Goal: Transaction & Acquisition: Purchase product/service

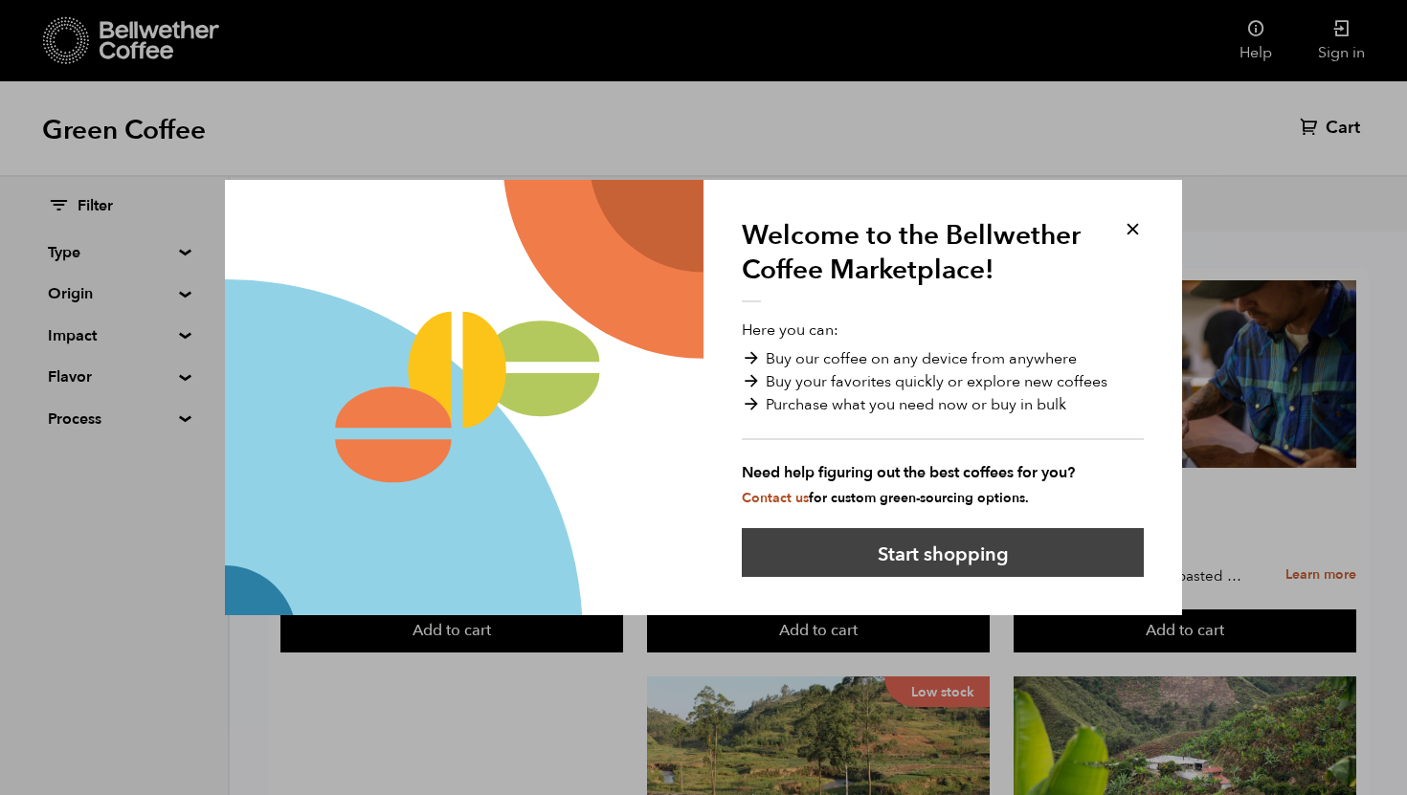
click at [958, 568] on button "Start shopping" at bounding box center [943, 552] width 402 height 49
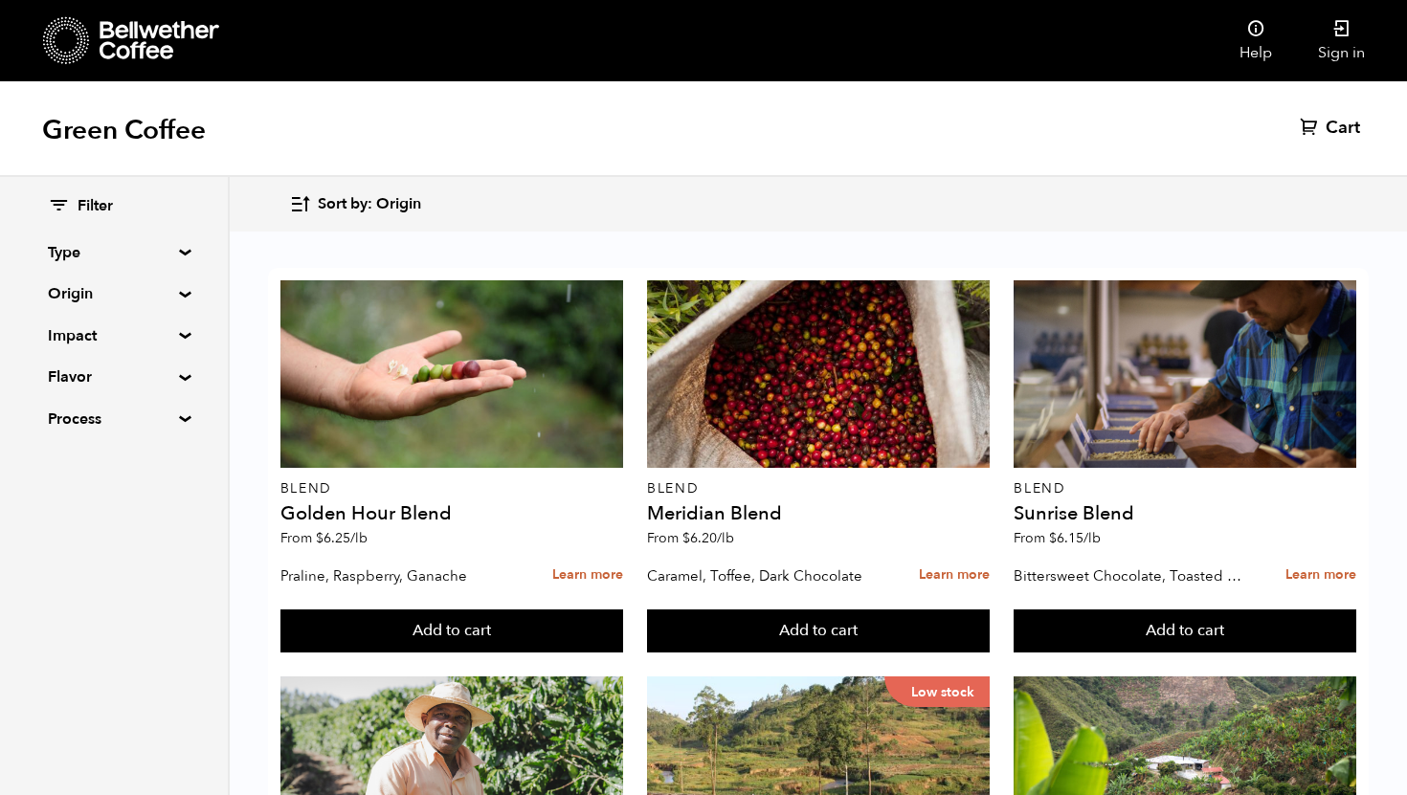
click at [163, 288] on summary "Origin" at bounding box center [114, 293] width 132 height 23
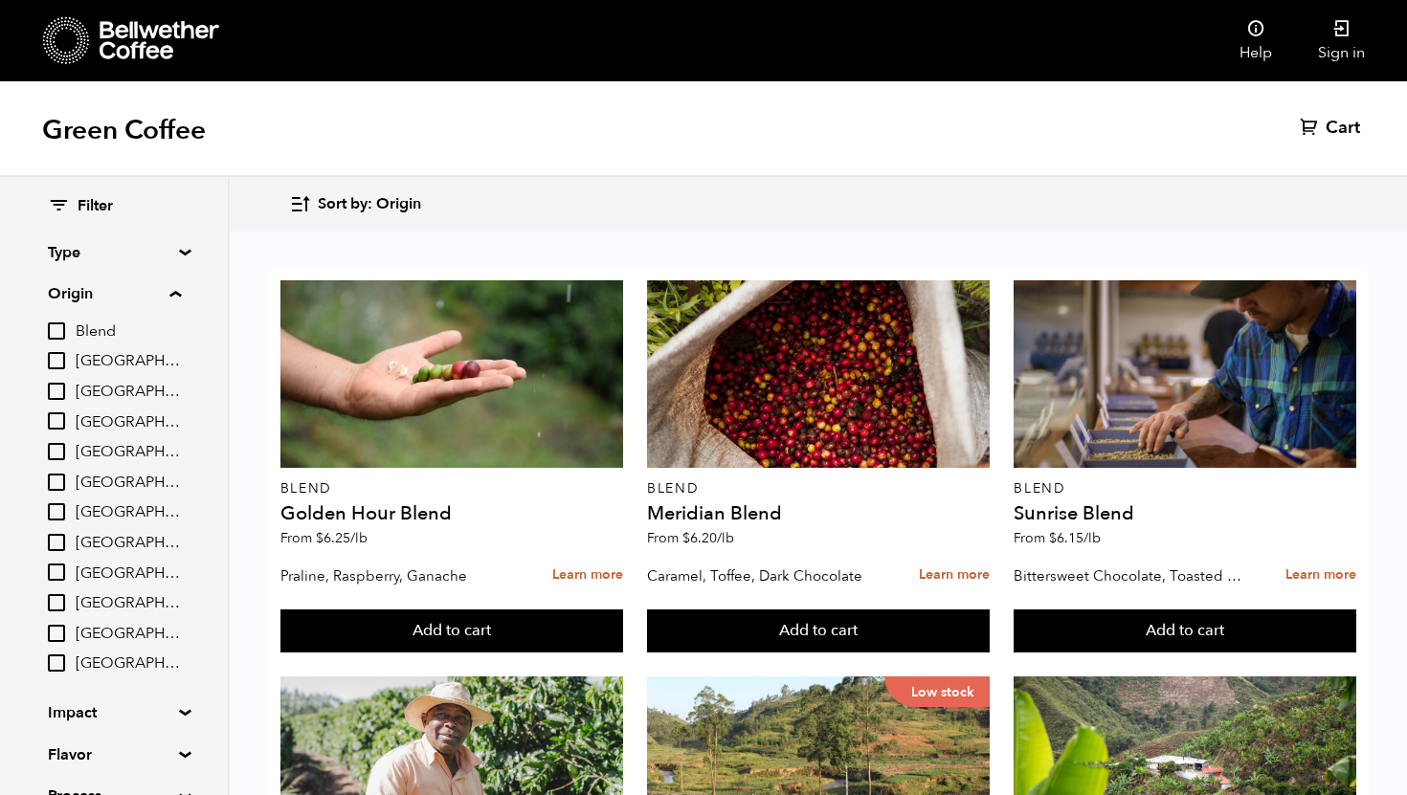
click at [175, 297] on summary "Origin" at bounding box center [114, 293] width 133 height 23
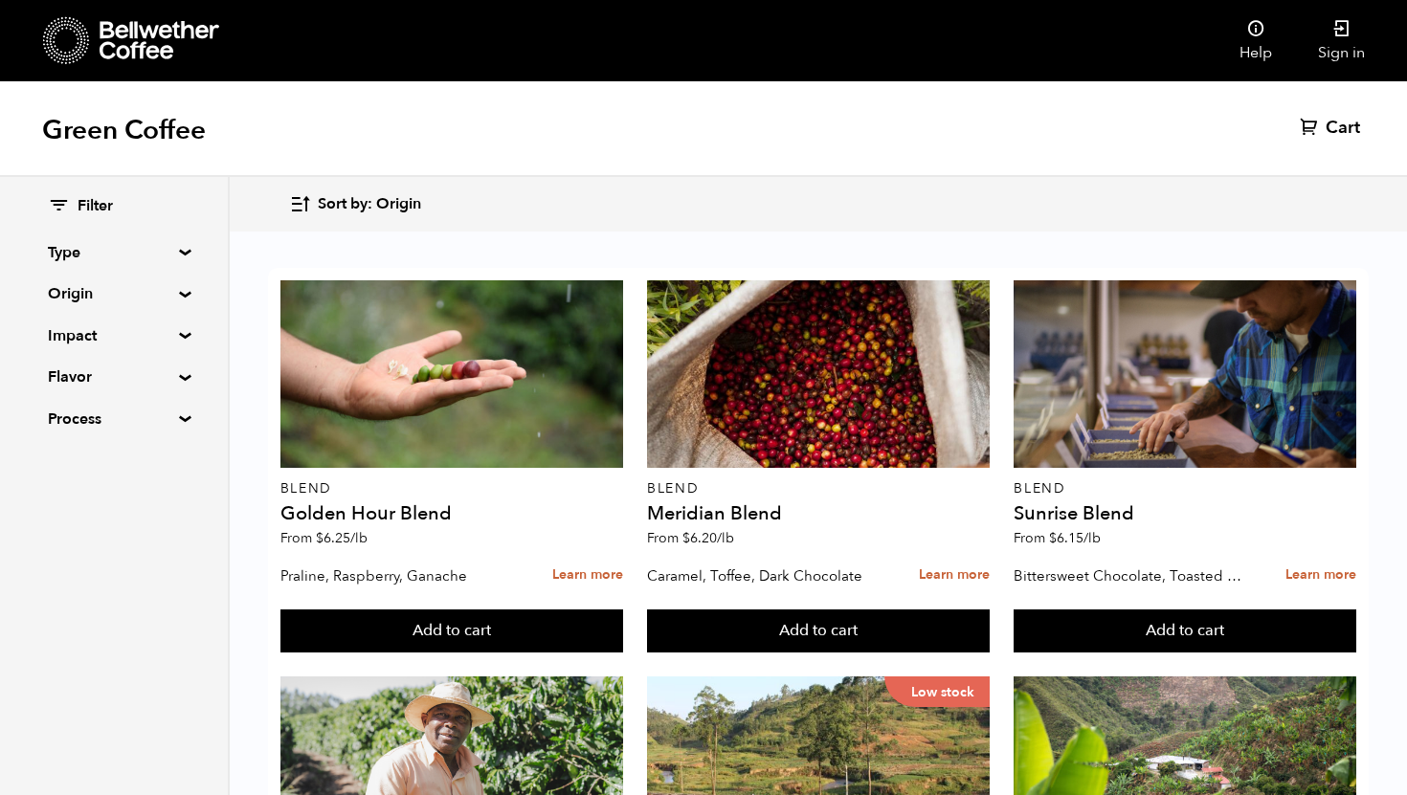
click at [178, 332] on summary "Impact" at bounding box center [114, 335] width 132 height 23
click at [63, 436] on input "Women's Lot" at bounding box center [56, 432] width 17 height 17
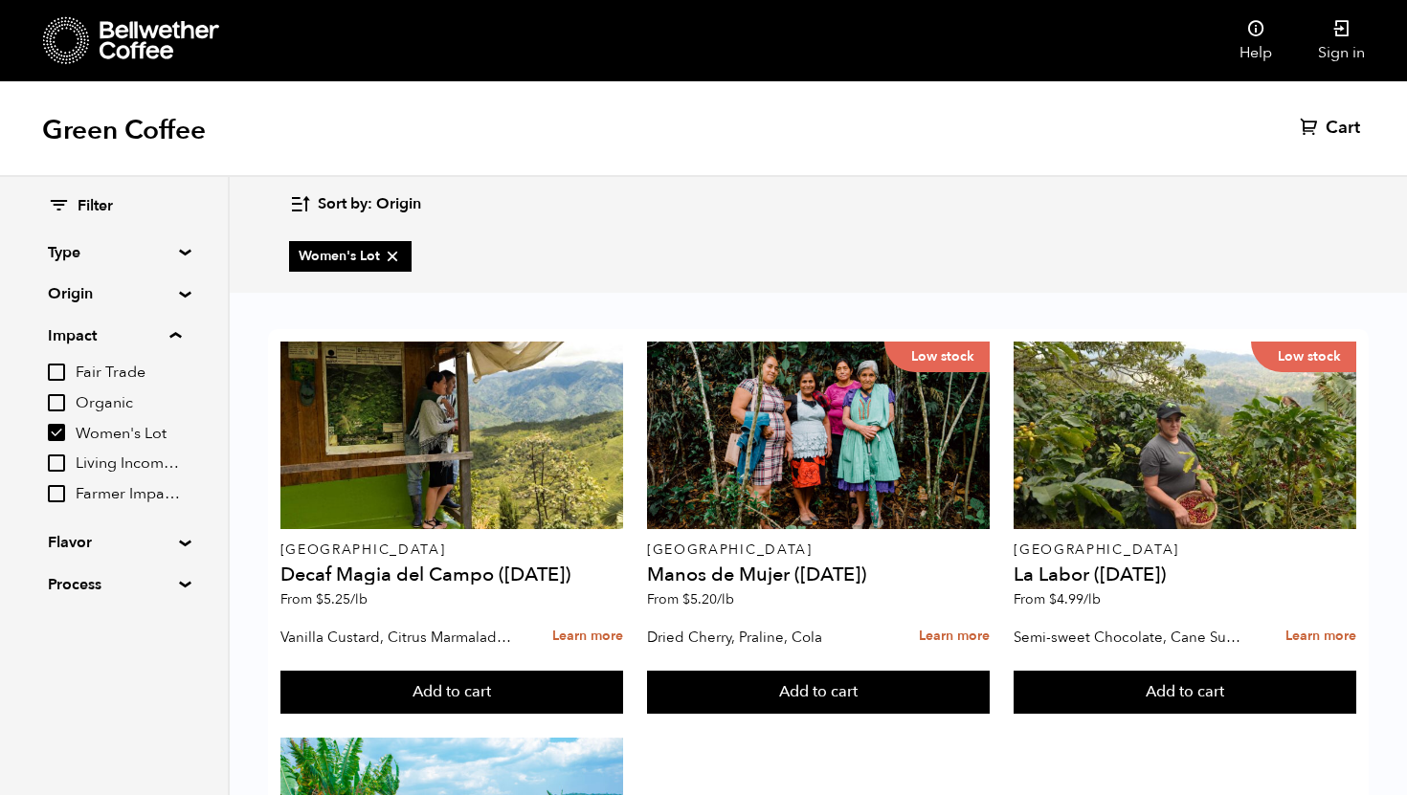
click at [93, 434] on span "Women's Lot" at bounding box center [128, 434] width 105 height 21
click at [0, 0] on input "Women's Lot" at bounding box center [0, 0] width 0 height 0
checkbox input "false"
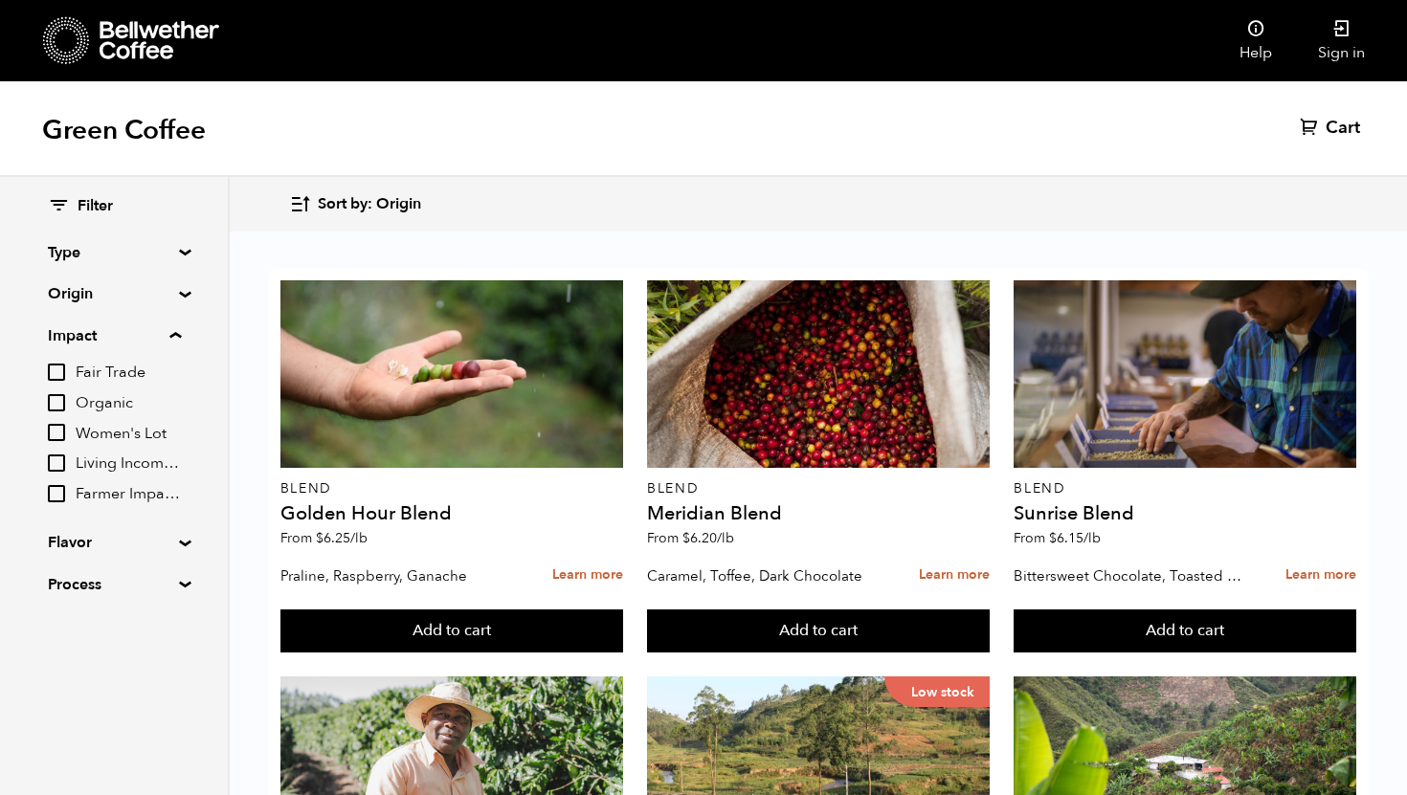
click at [57, 406] on input "Organic" at bounding box center [56, 402] width 17 height 17
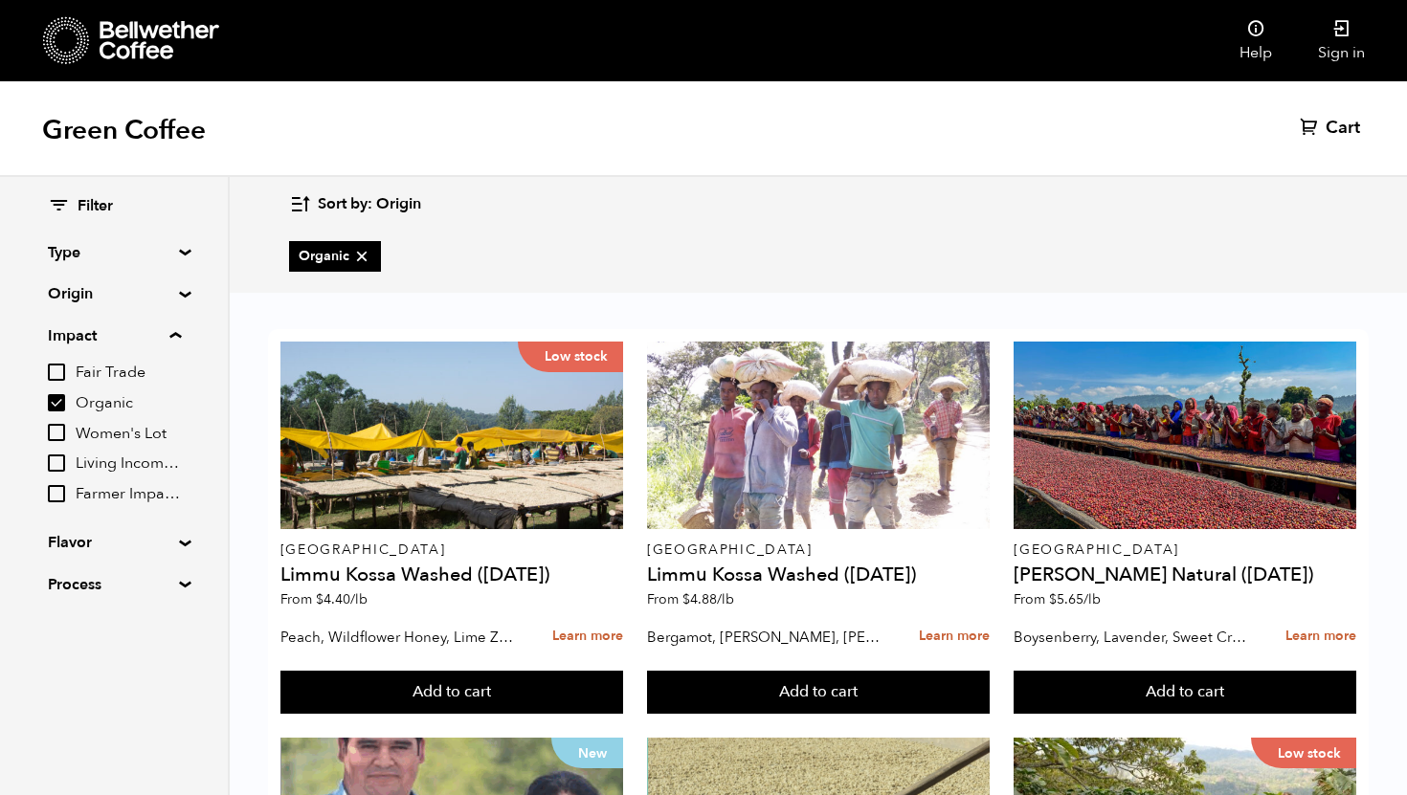
click at [57, 406] on input "Organic" at bounding box center [56, 402] width 17 height 17
checkbox input "false"
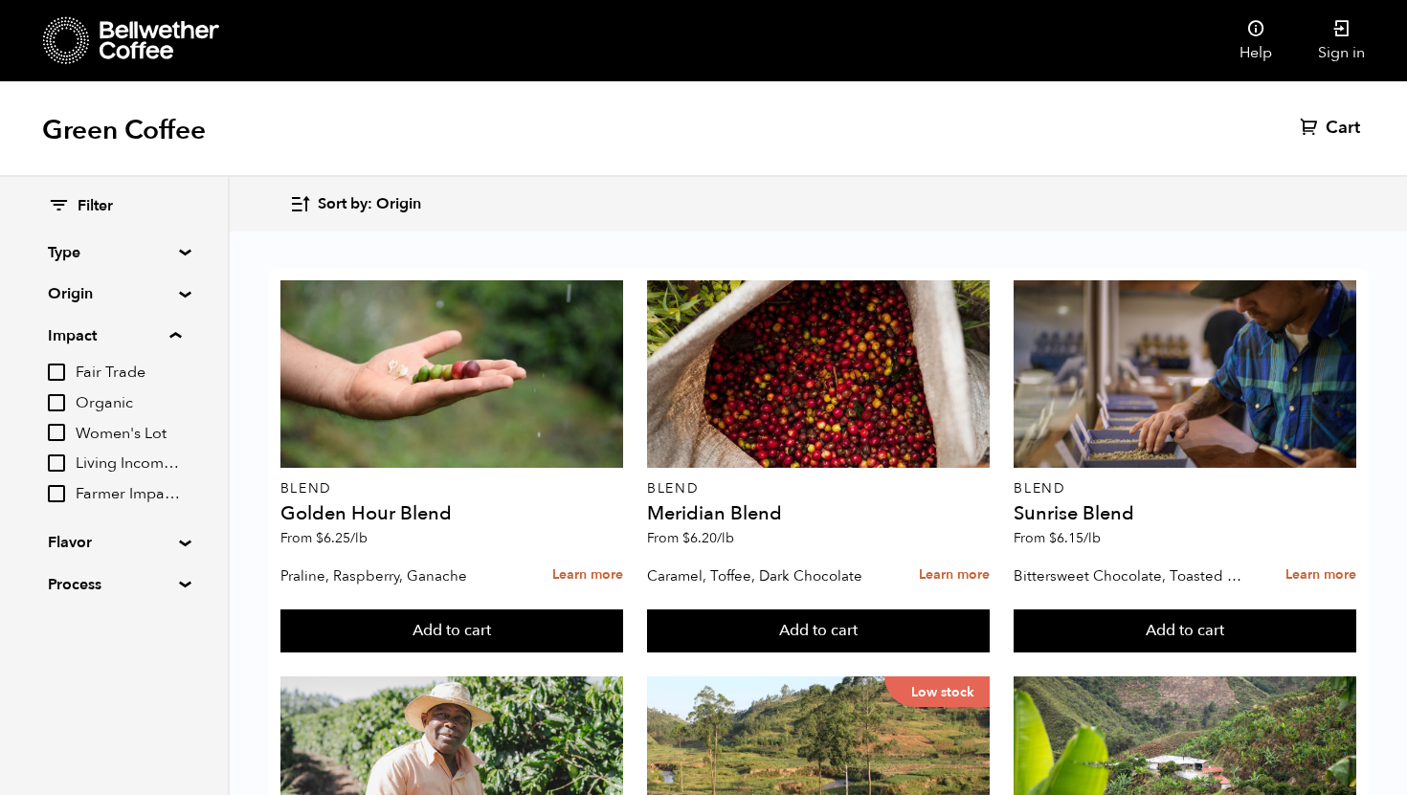
click at [127, 287] on summary "Origin" at bounding box center [114, 293] width 132 height 23
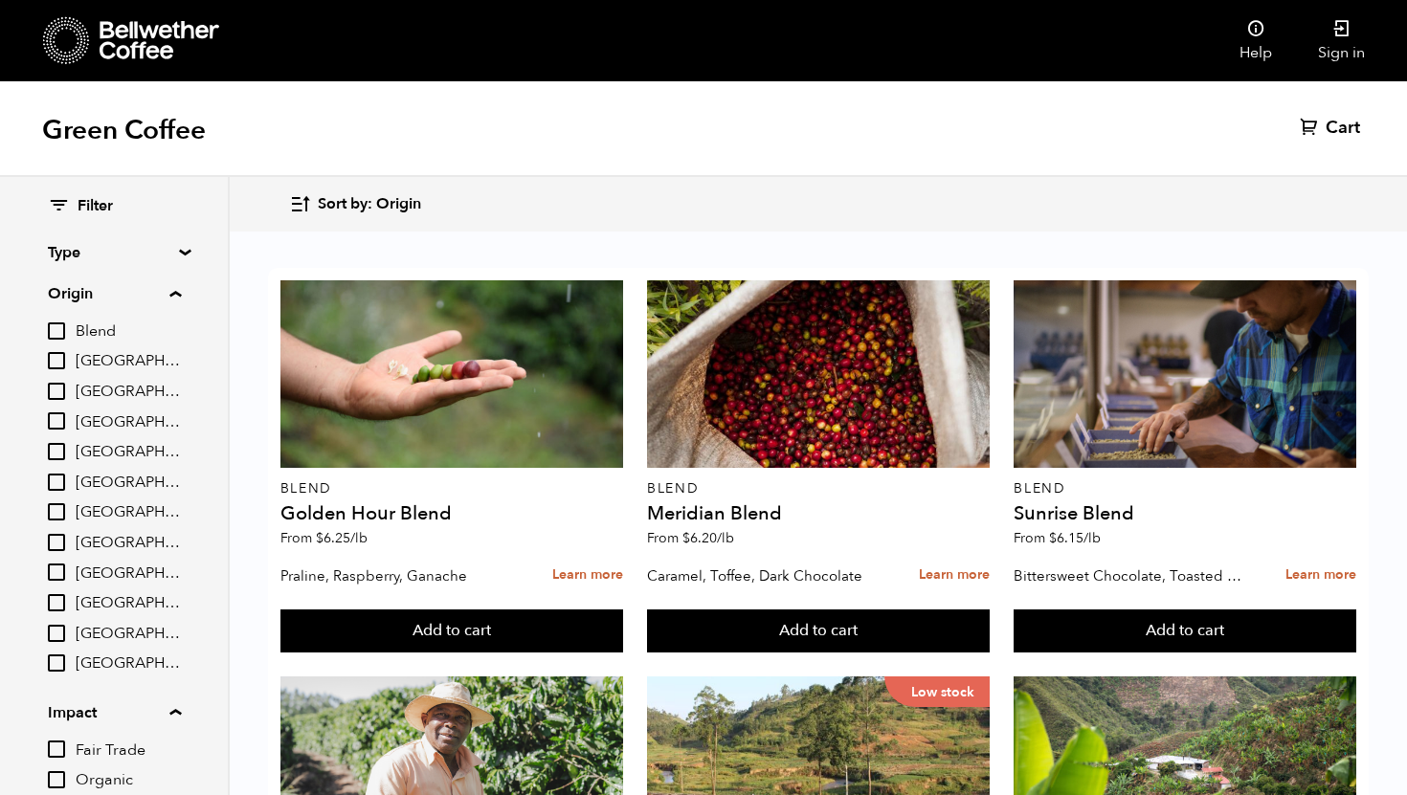
click at [65, 517] on input "[GEOGRAPHIC_DATA]" at bounding box center [56, 511] width 17 height 17
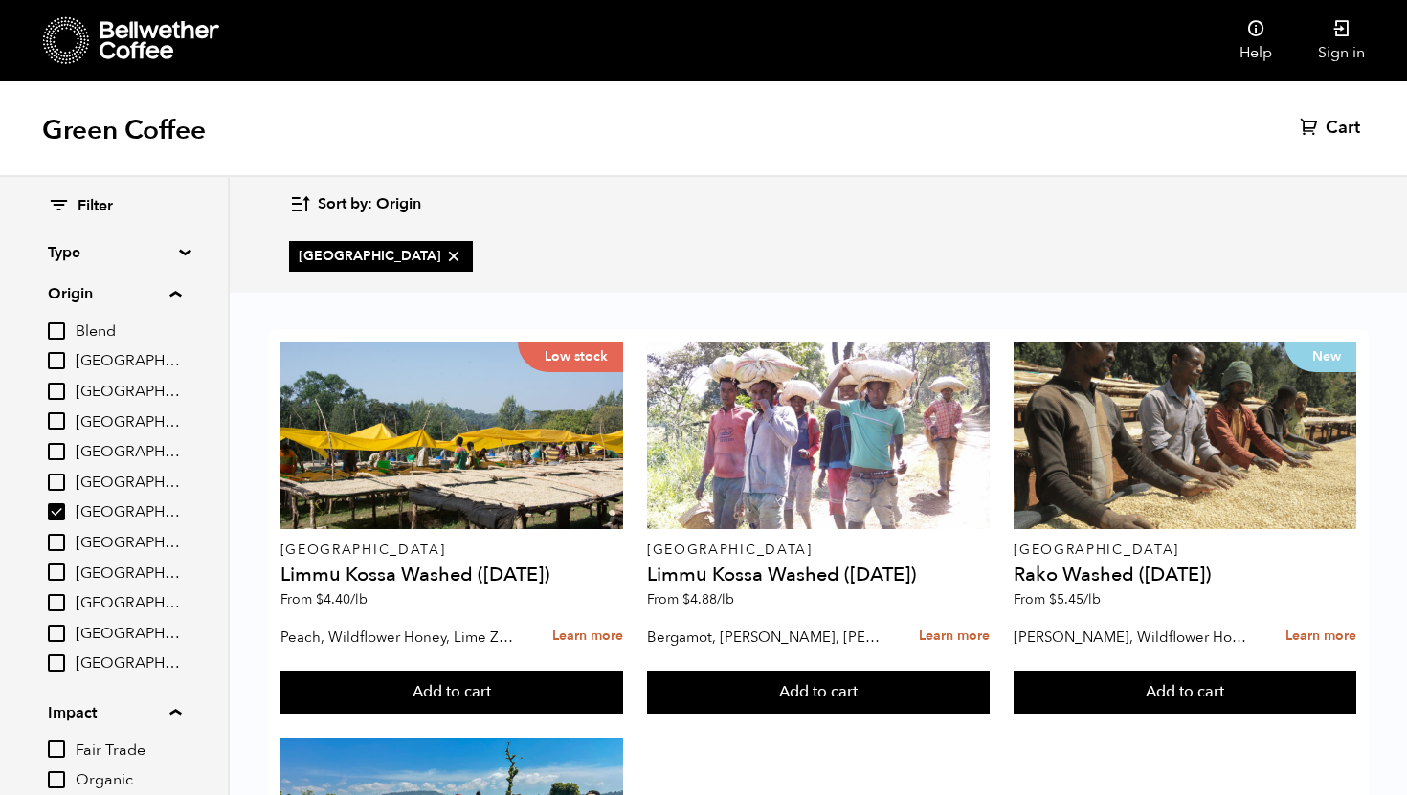
click at [65, 517] on input "[GEOGRAPHIC_DATA]" at bounding box center [56, 511] width 17 height 17
checkbox input "false"
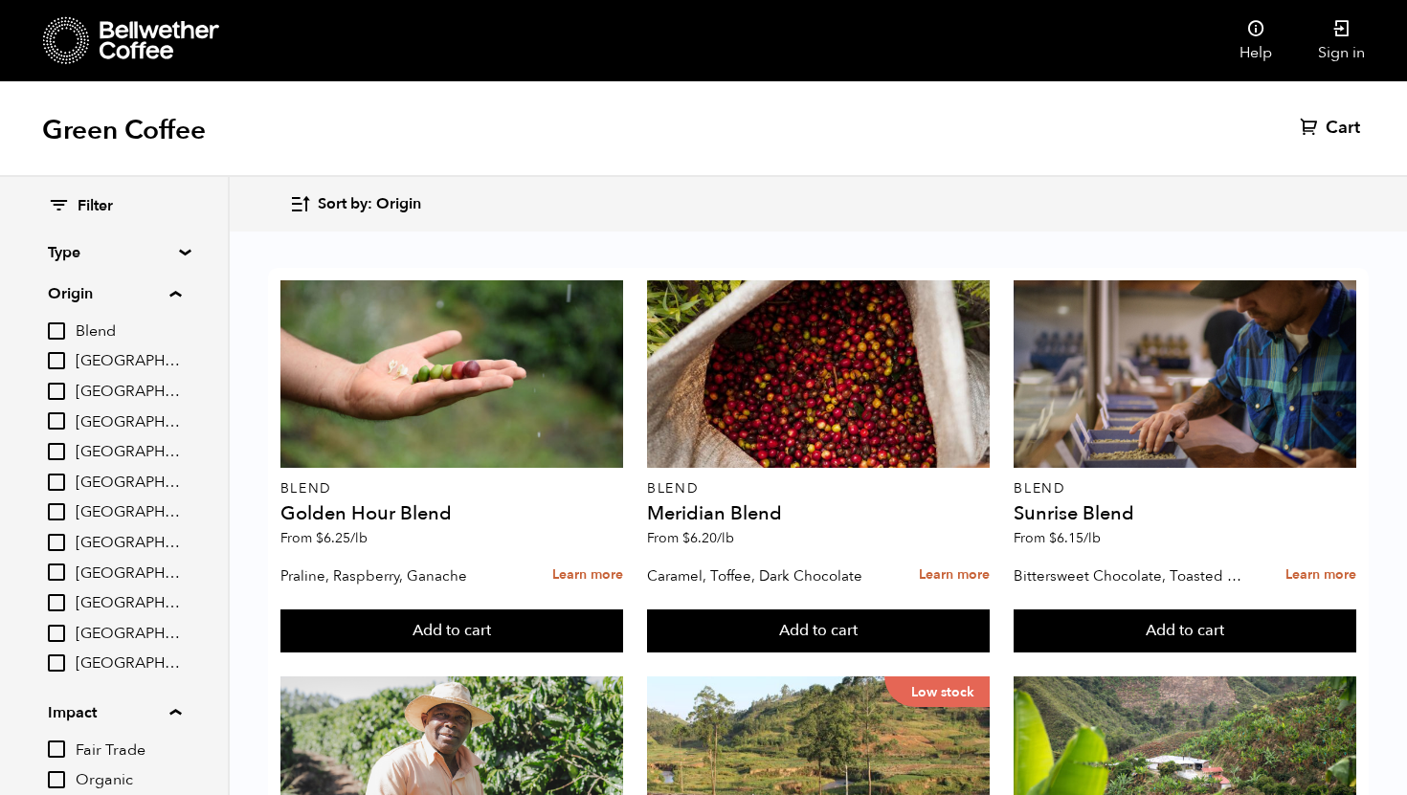
click at [65, 394] on input "Burundi" at bounding box center [56, 391] width 17 height 17
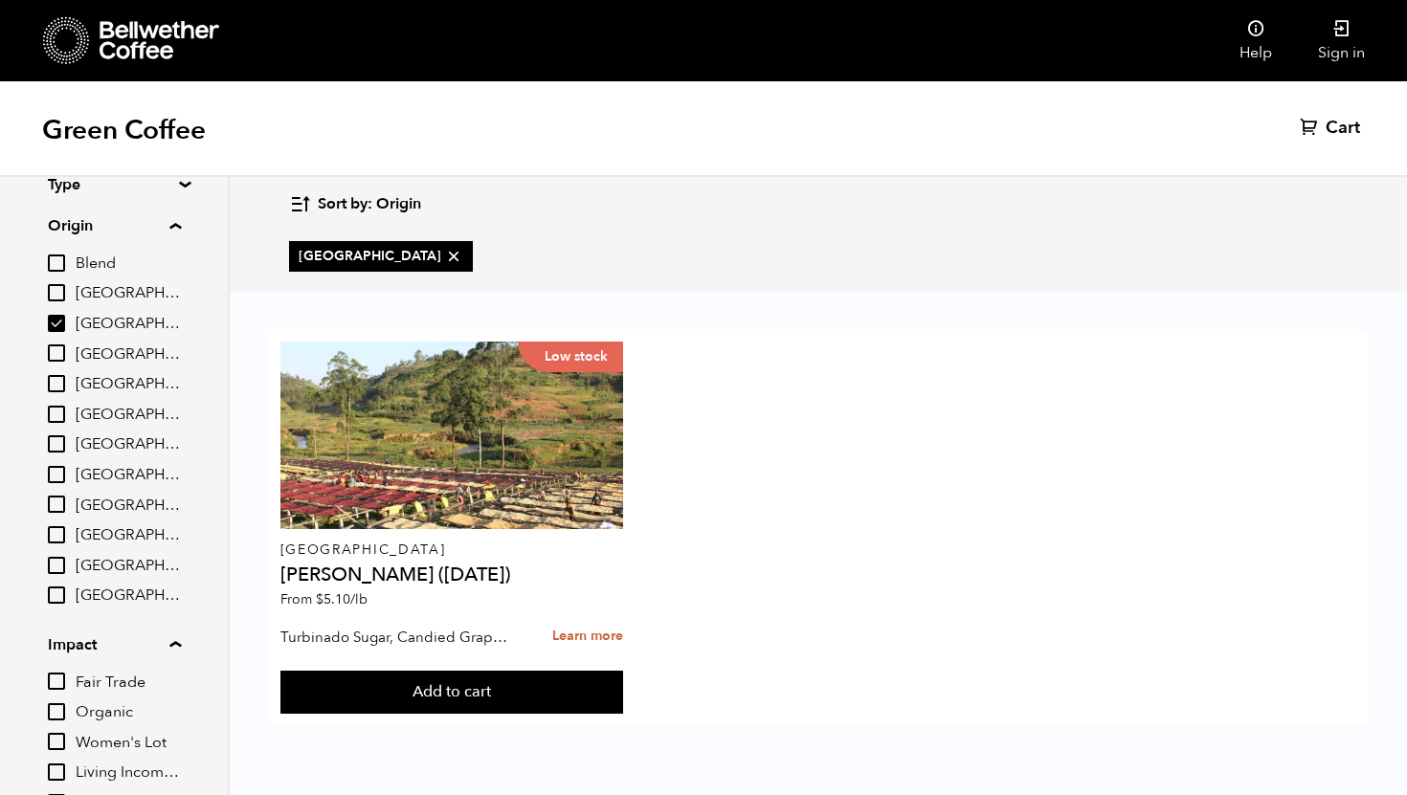
scroll to position [91, 0]
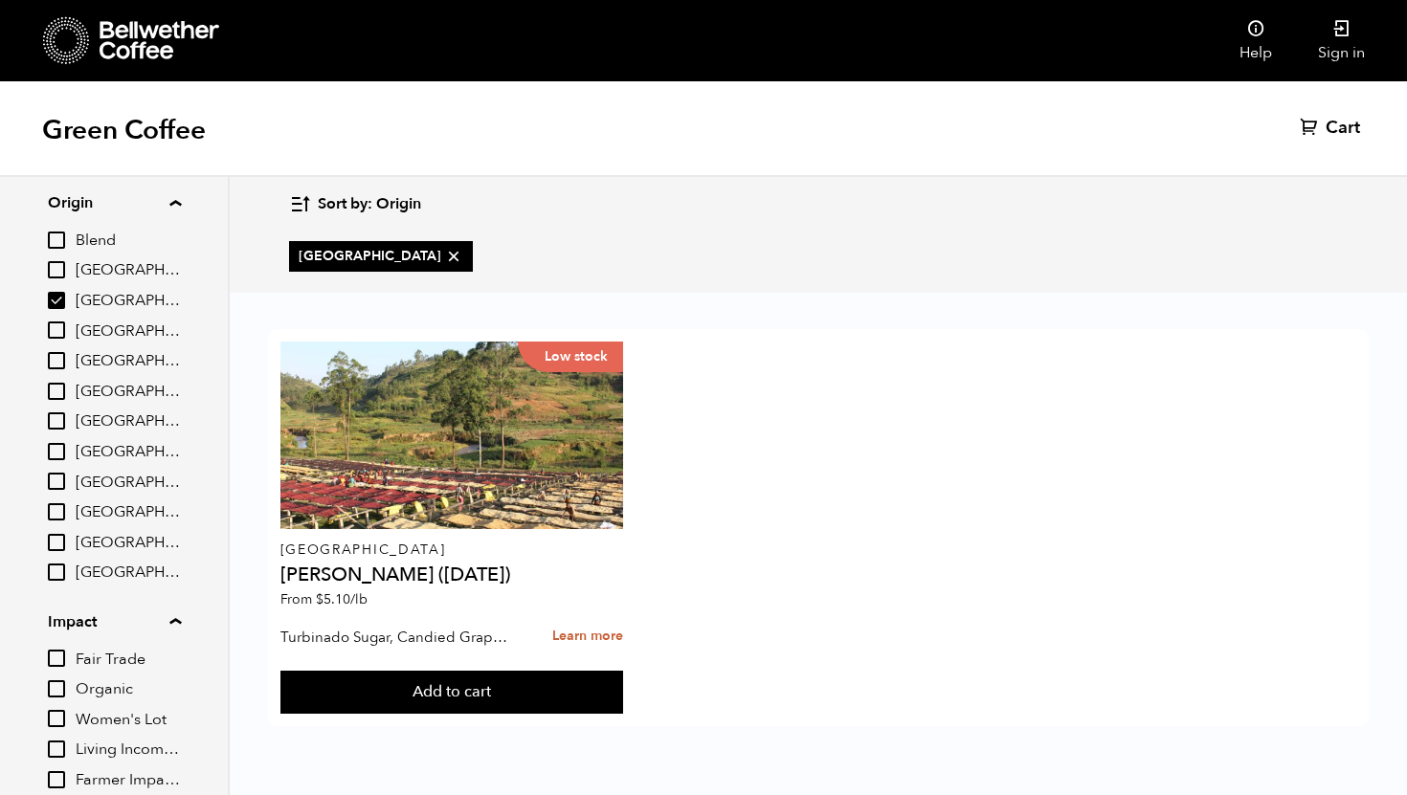
click at [62, 302] on input "Burundi" at bounding box center [56, 300] width 17 height 17
checkbox input "false"
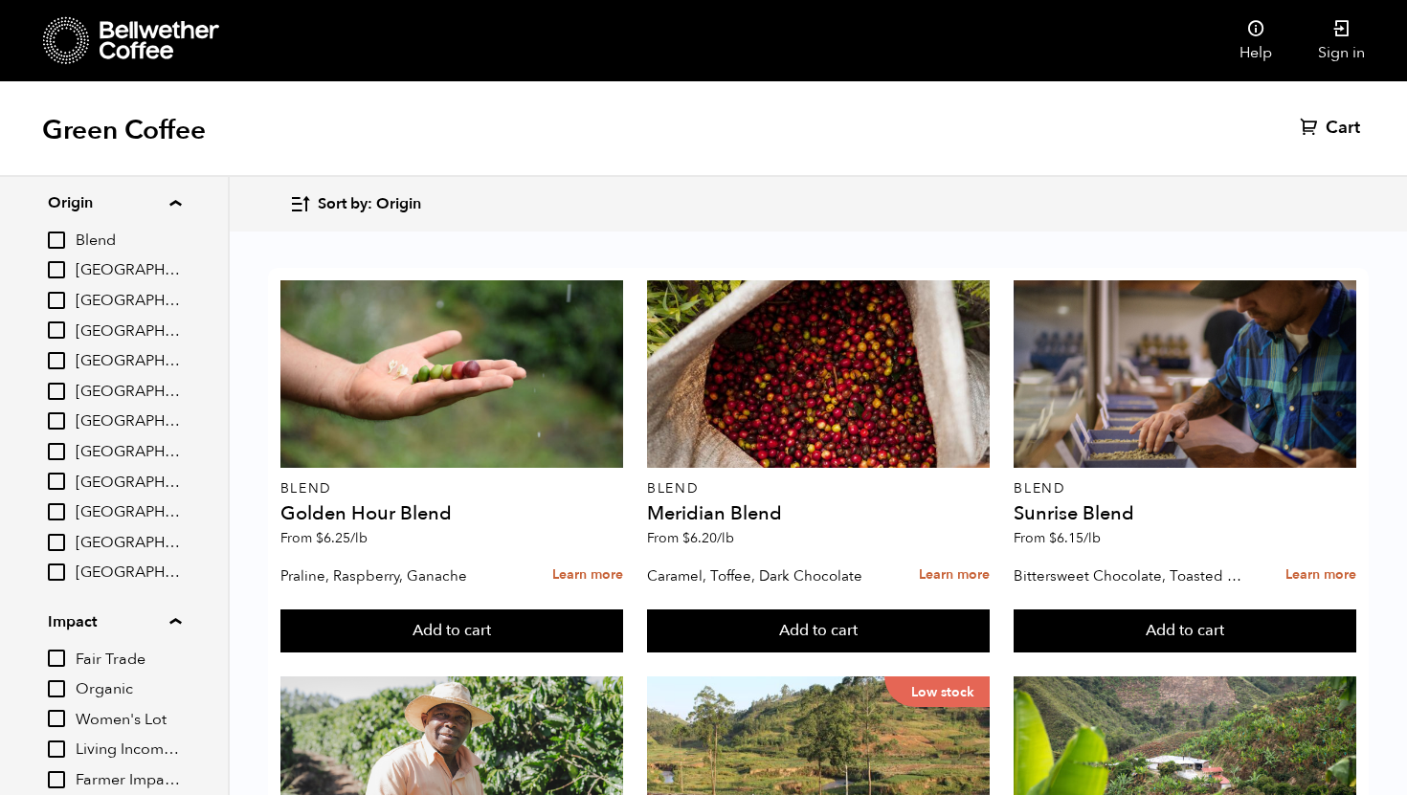
scroll to position [235, 0]
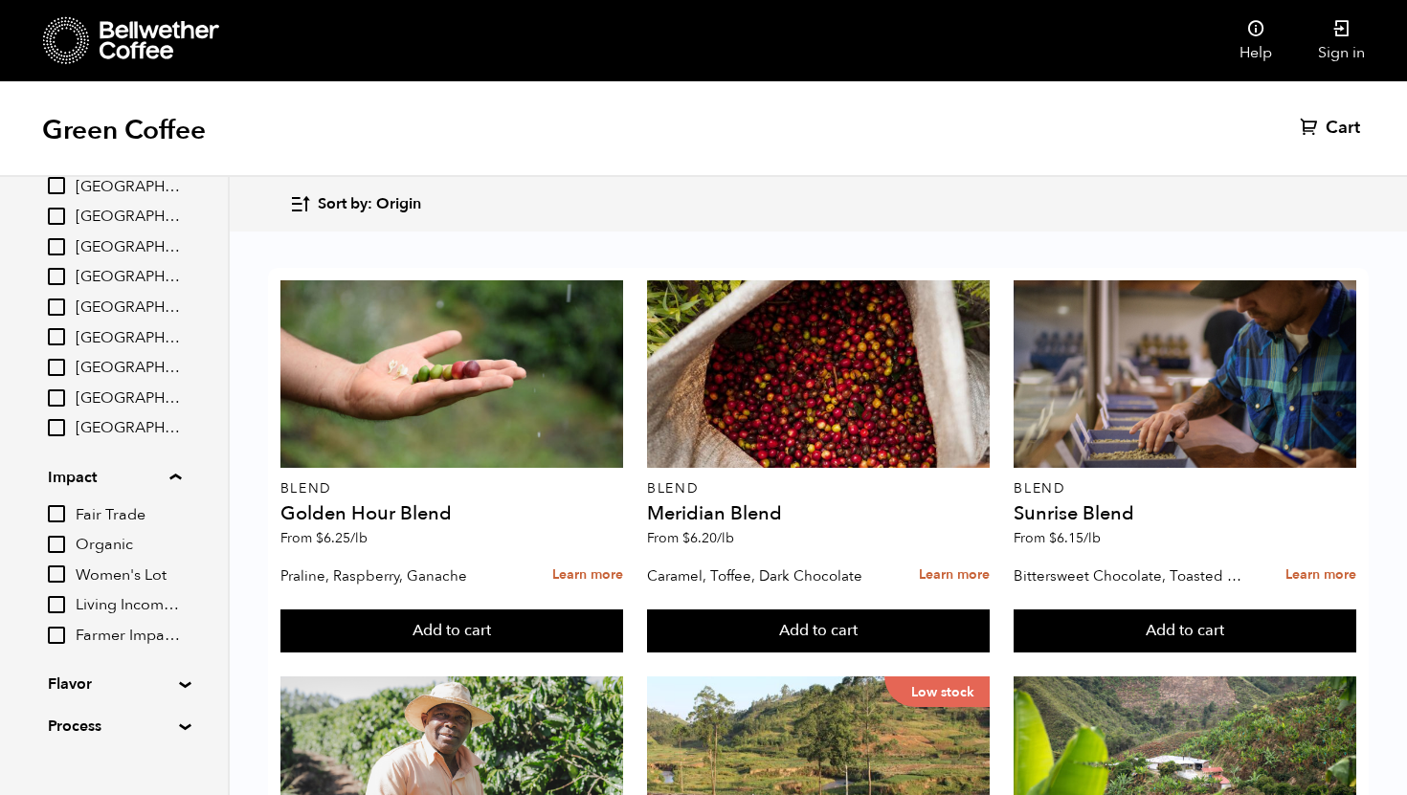
click at [64, 513] on input "Fair Trade" at bounding box center [56, 513] width 17 height 17
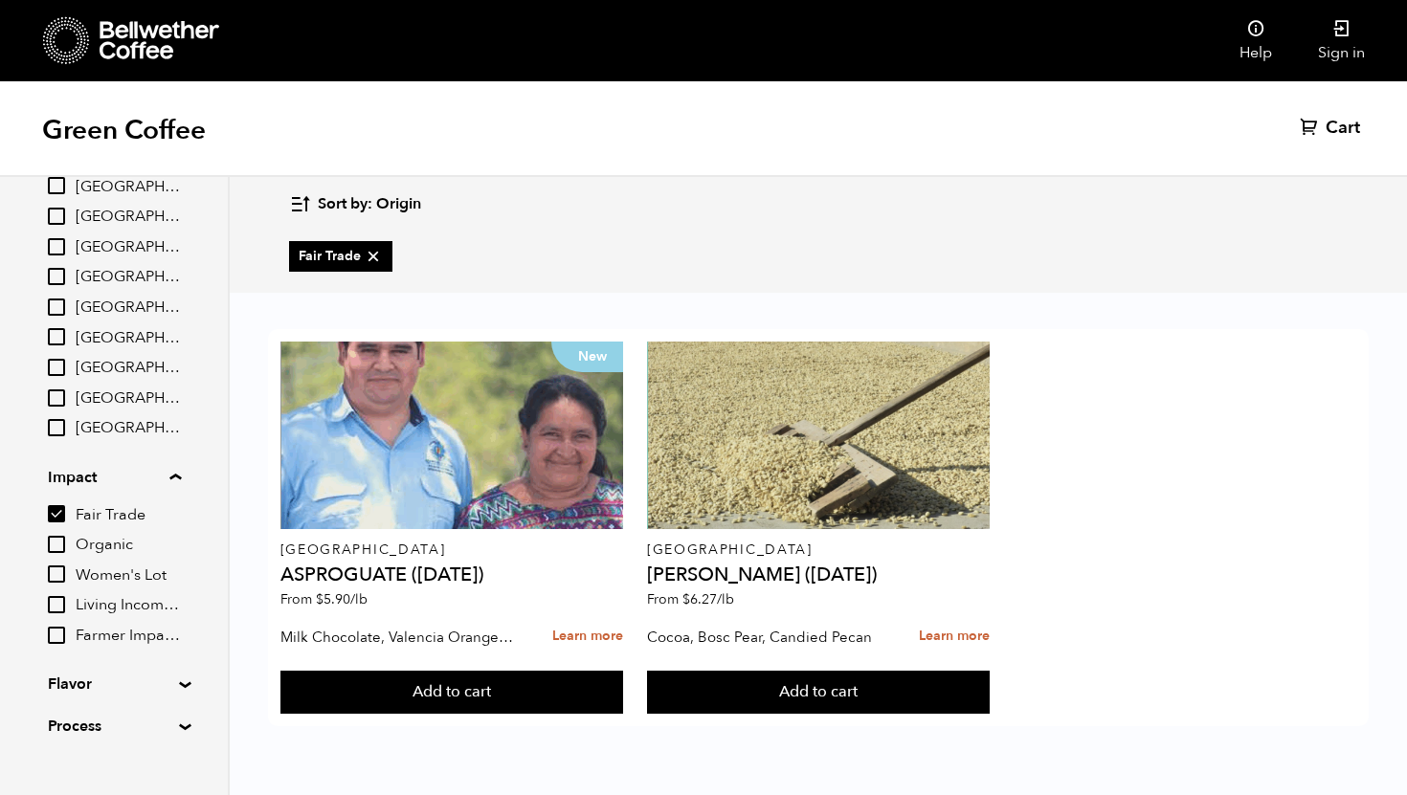
scroll to position [0, 0]
click at [58, 515] on input "Fair Trade" at bounding box center [56, 513] width 17 height 17
checkbox input "false"
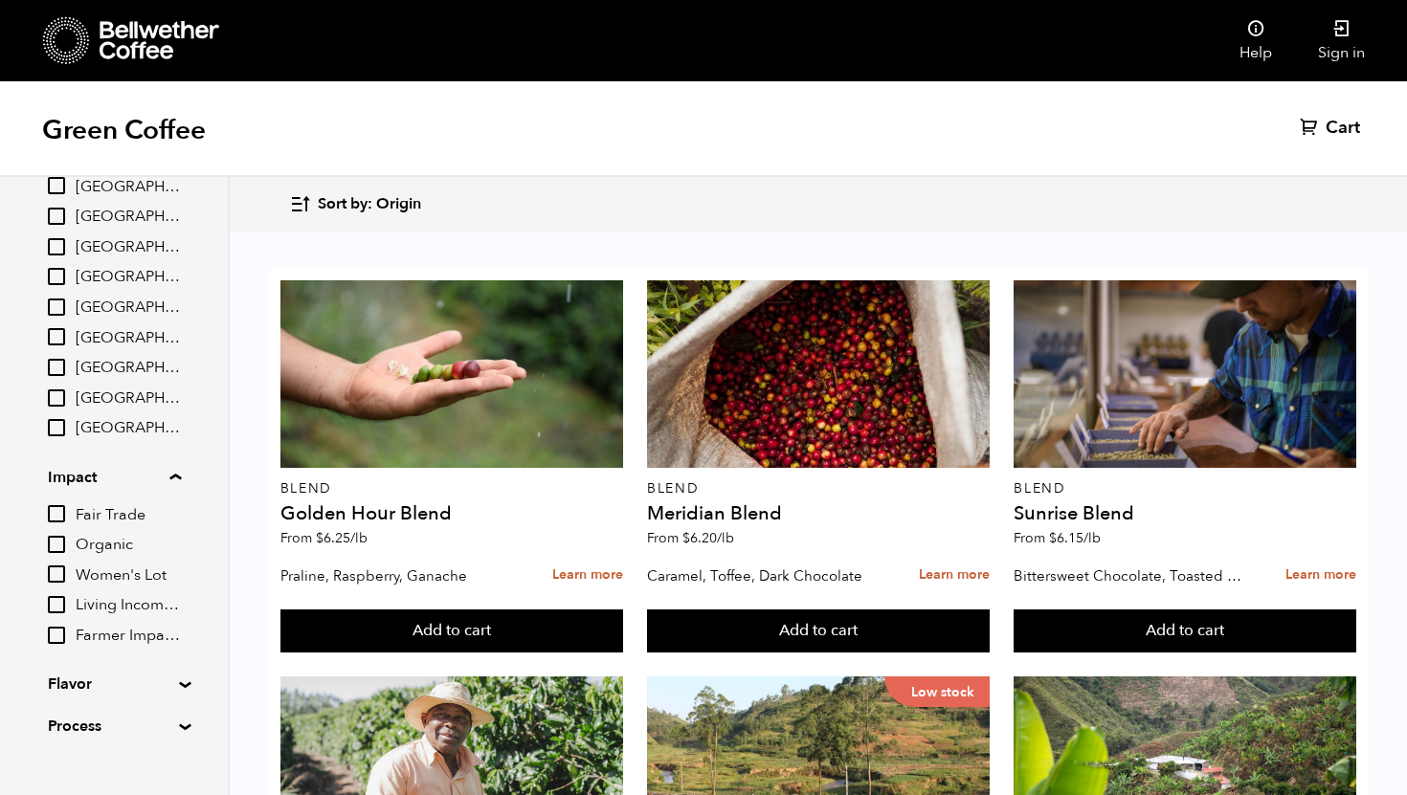
click at [65, 598] on input "Living Income Pricing" at bounding box center [56, 604] width 17 height 17
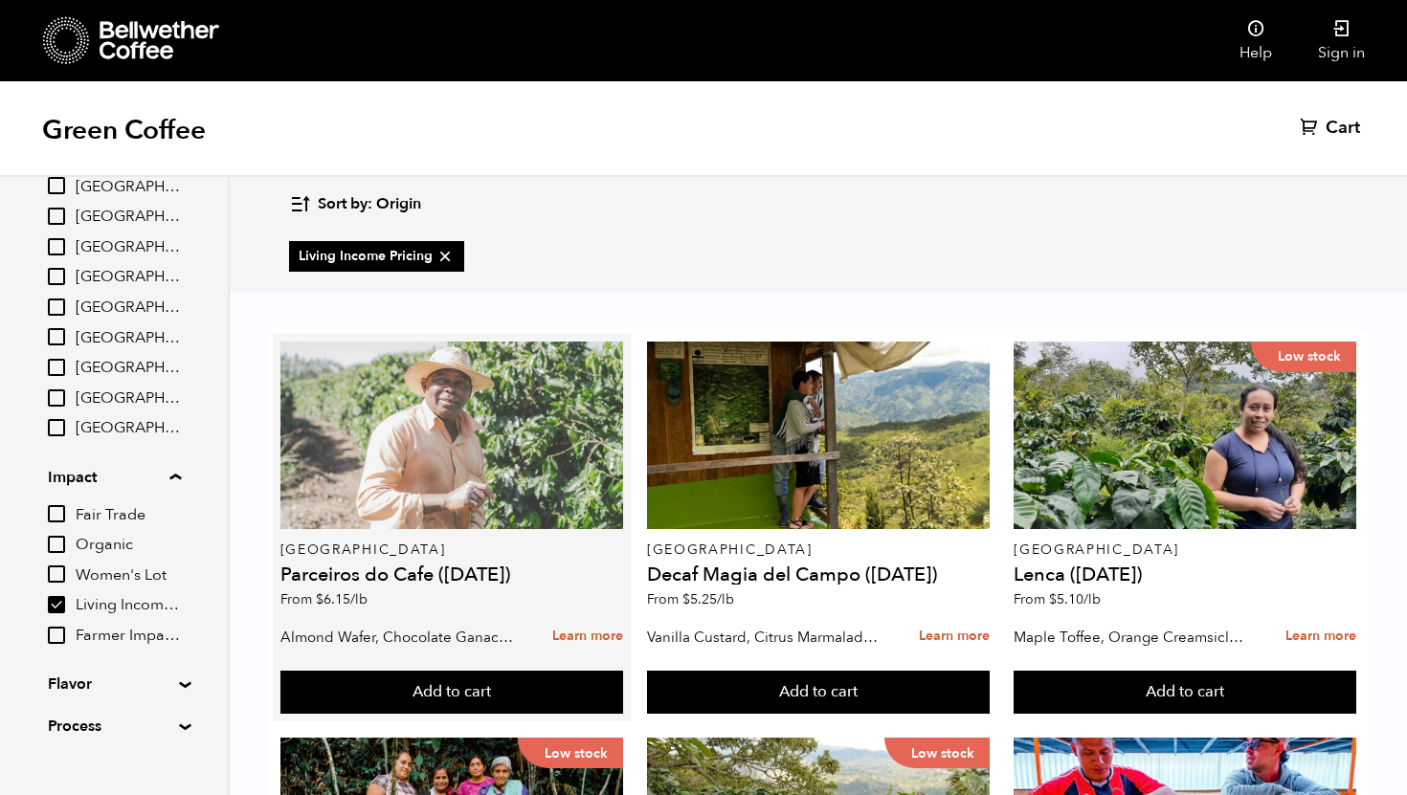
scroll to position [113, 0]
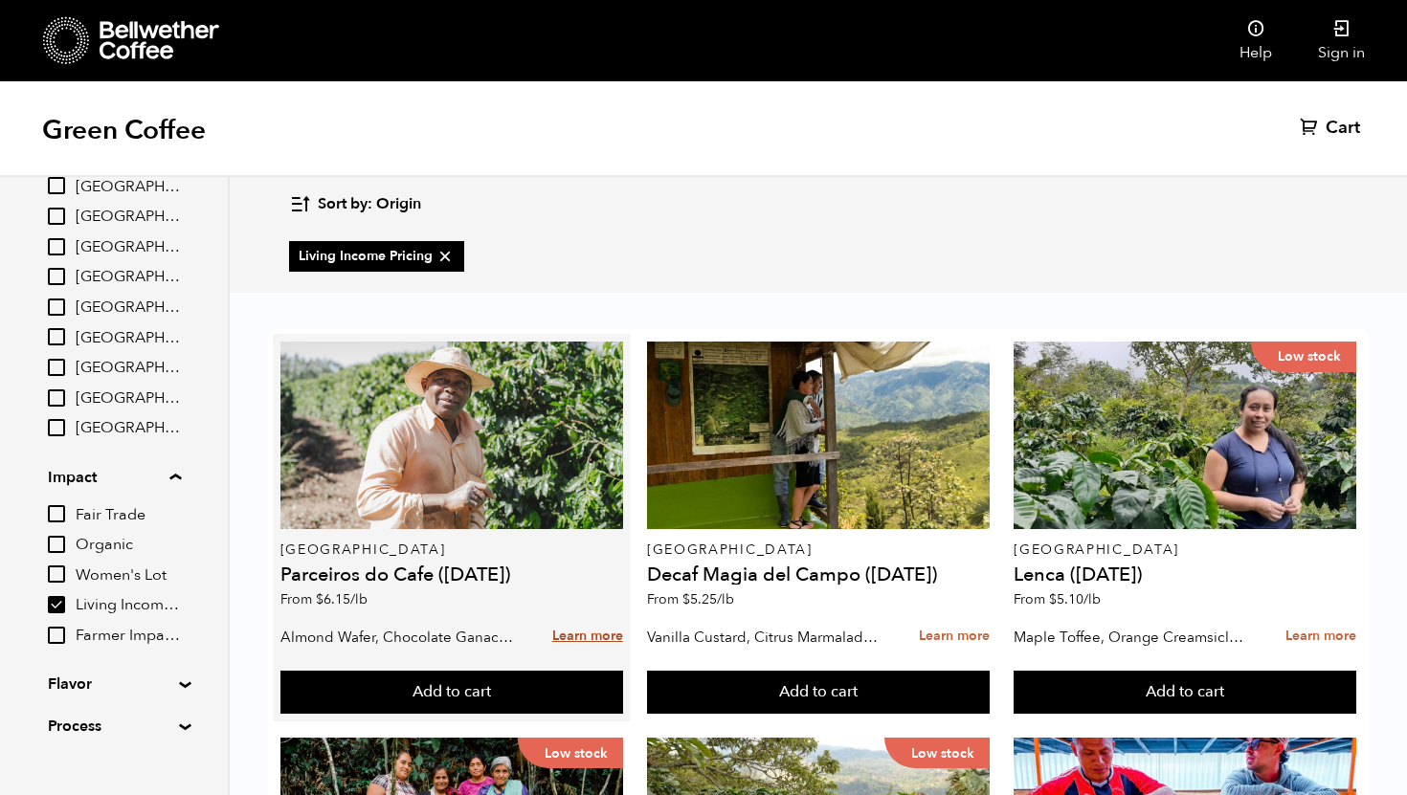
click at [558, 616] on link "Learn more" at bounding box center [587, 636] width 71 height 41
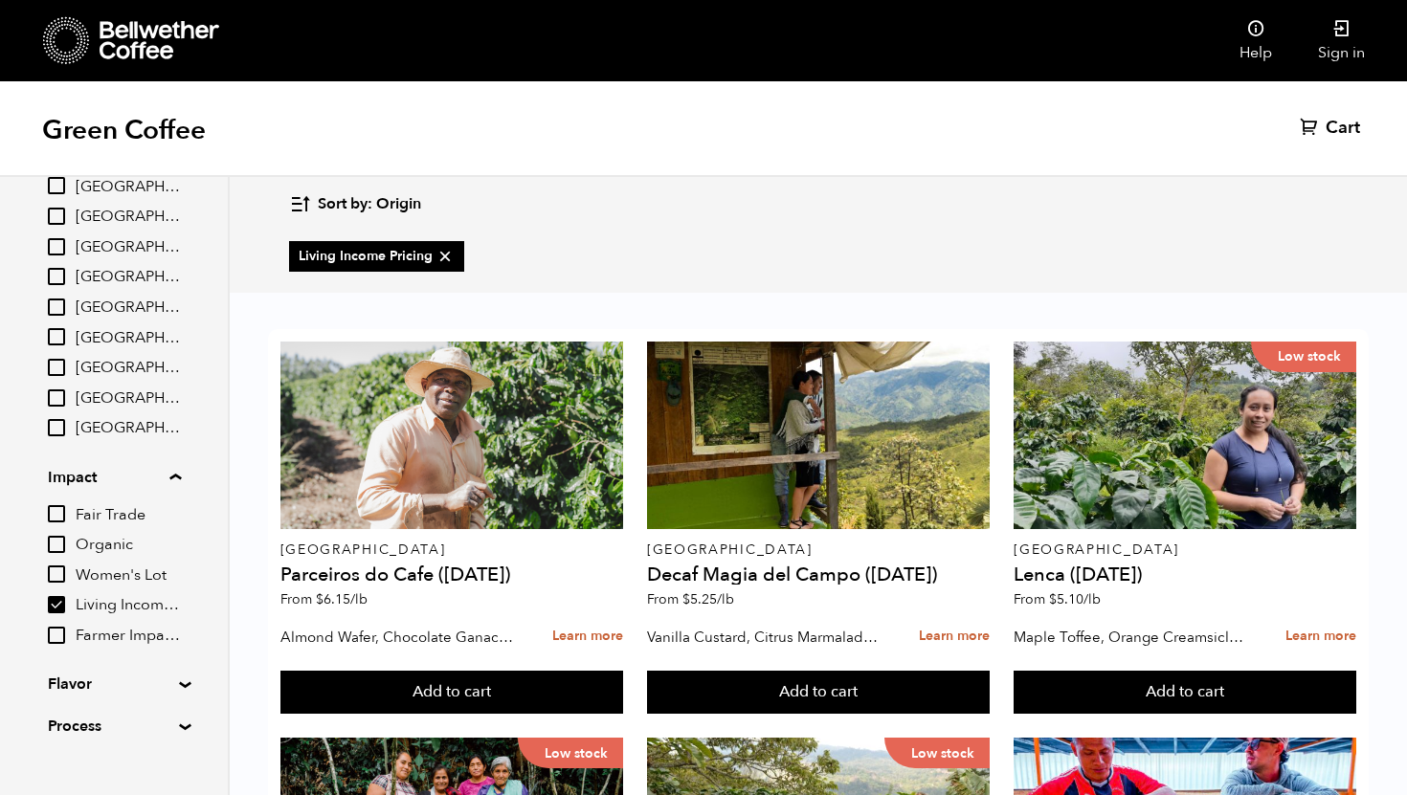
click at [441, 258] on icon at bounding box center [444, 256] width 19 height 19
checkbox input "false"
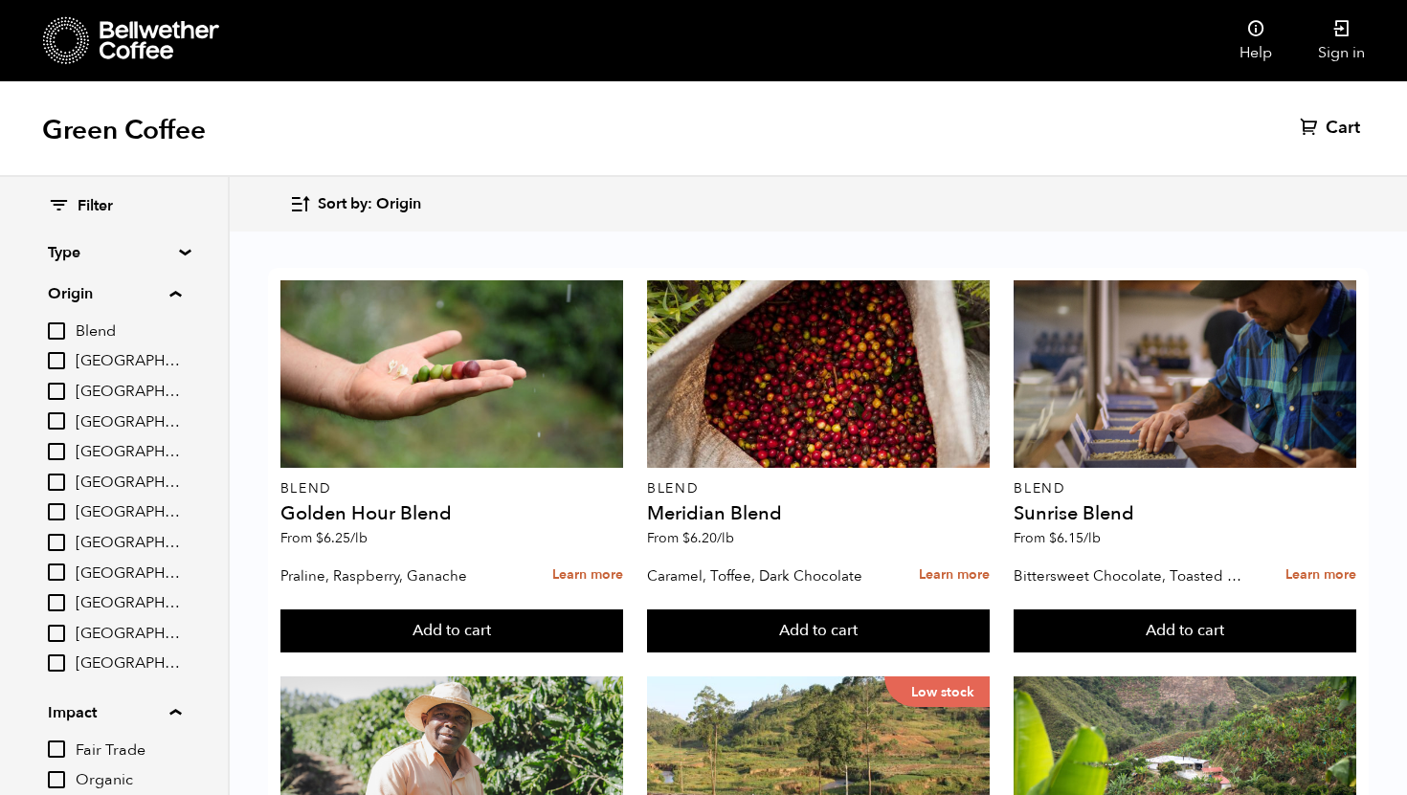
click at [162, 245] on summary "Type" at bounding box center [114, 252] width 132 height 23
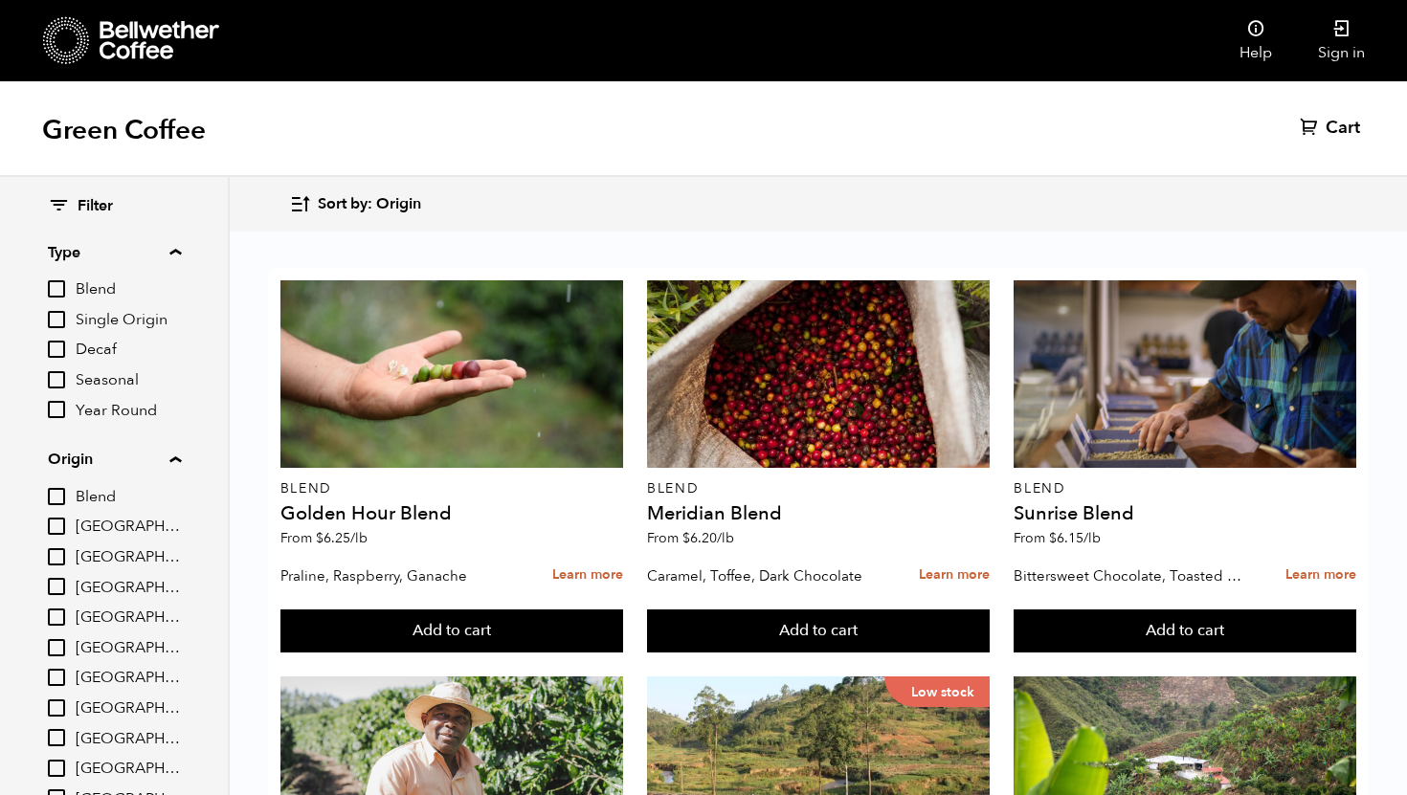
click at [58, 383] on input "Seasonal" at bounding box center [56, 379] width 17 height 17
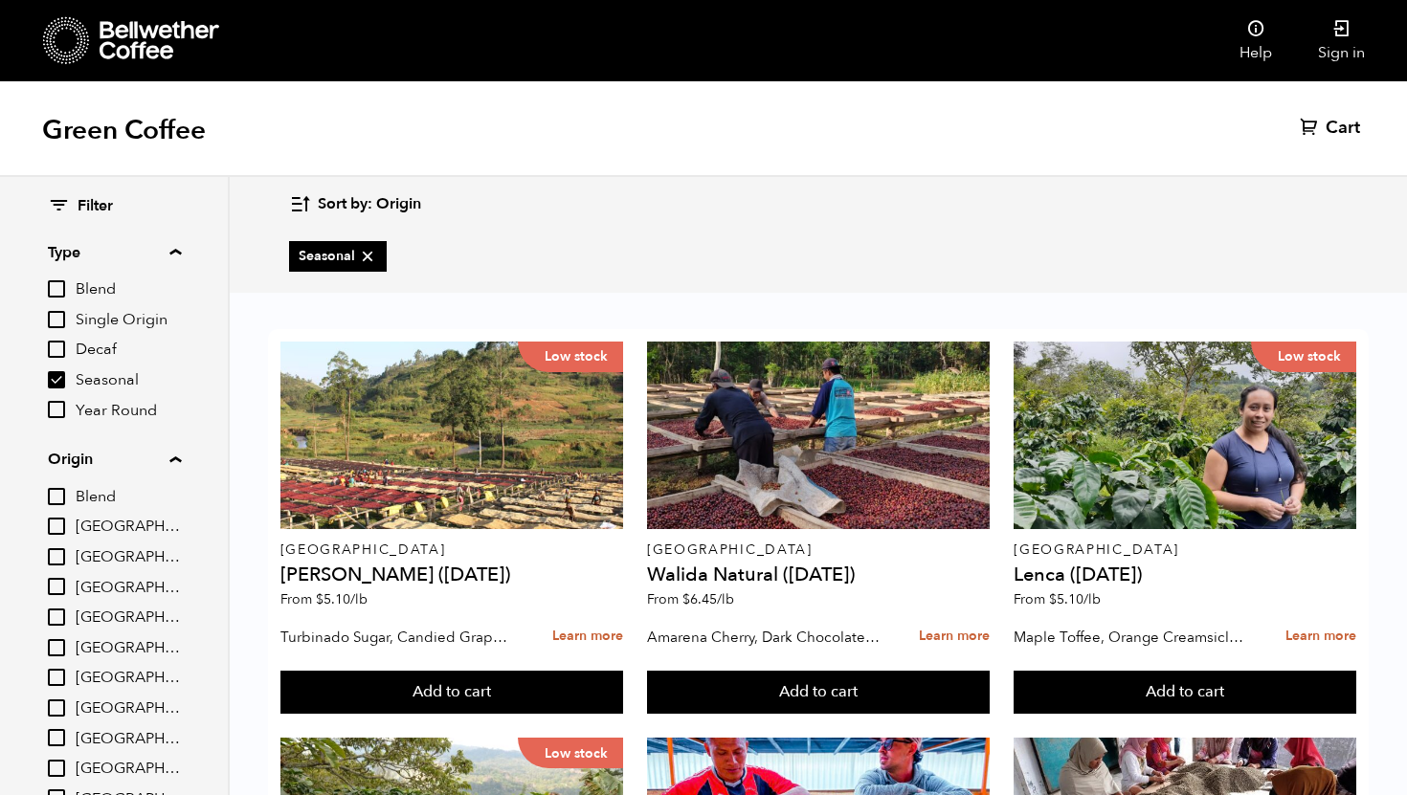
scroll to position [123, 0]
click at [369, 255] on icon at bounding box center [367, 256] width 19 height 19
checkbox input "false"
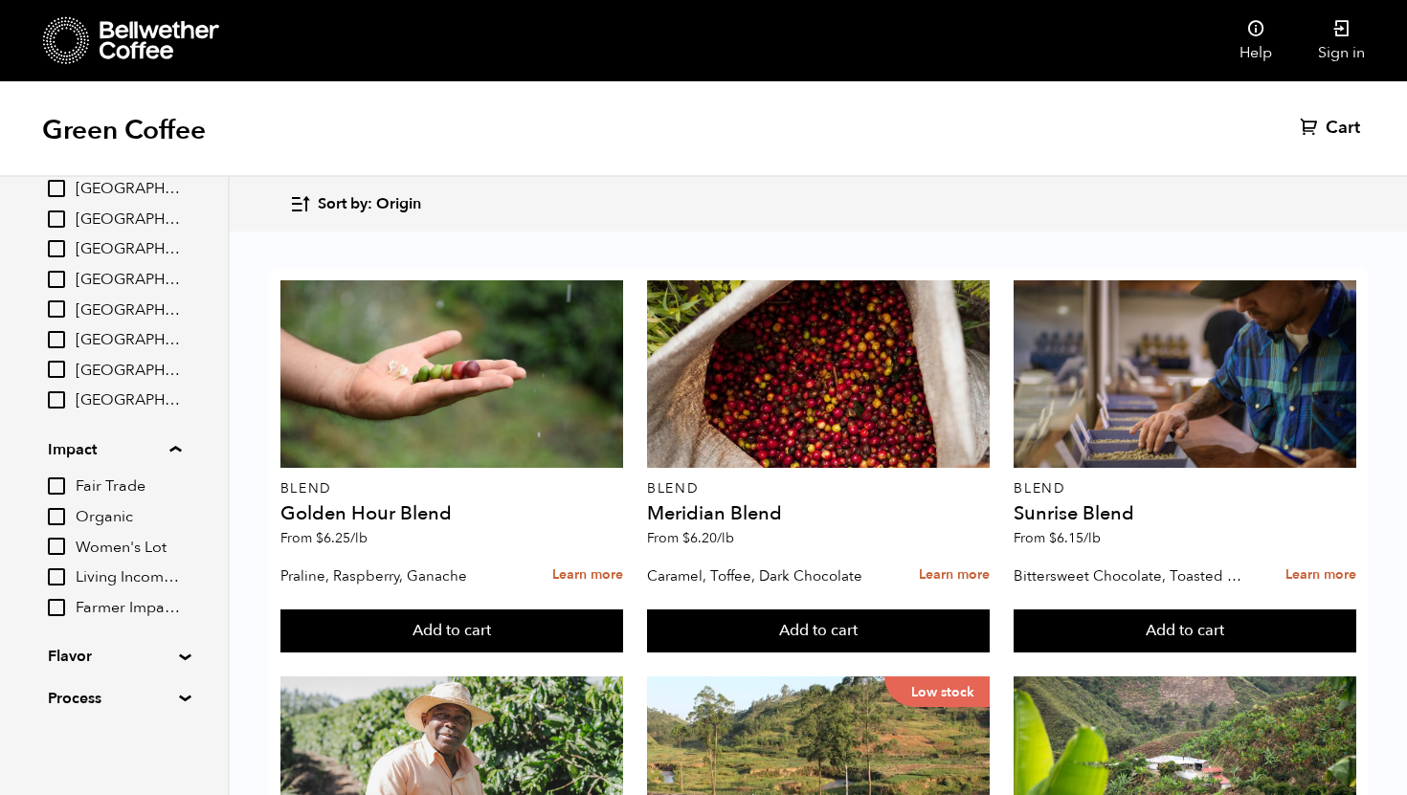
scroll to position [168, 0]
click at [180, 638] on div "Filter Type Blend Single Origin Decaf Seasonal Year Round Origin Blend Brazil B…" at bounding box center [114, 238] width 228 height 981
click at [183, 651] on div "Filter Type Blend Single Origin Decaf Seasonal Year Round Origin Blend Brazil B…" at bounding box center [114, 238] width 228 height 981
click at [174, 662] on div "Filter Type Blend Single Origin Decaf Seasonal Year Round Origin Blend Brazil B…" at bounding box center [114, 238] width 228 height 981
click at [180, 652] on summary "Flavor" at bounding box center [114, 656] width 132 height 23
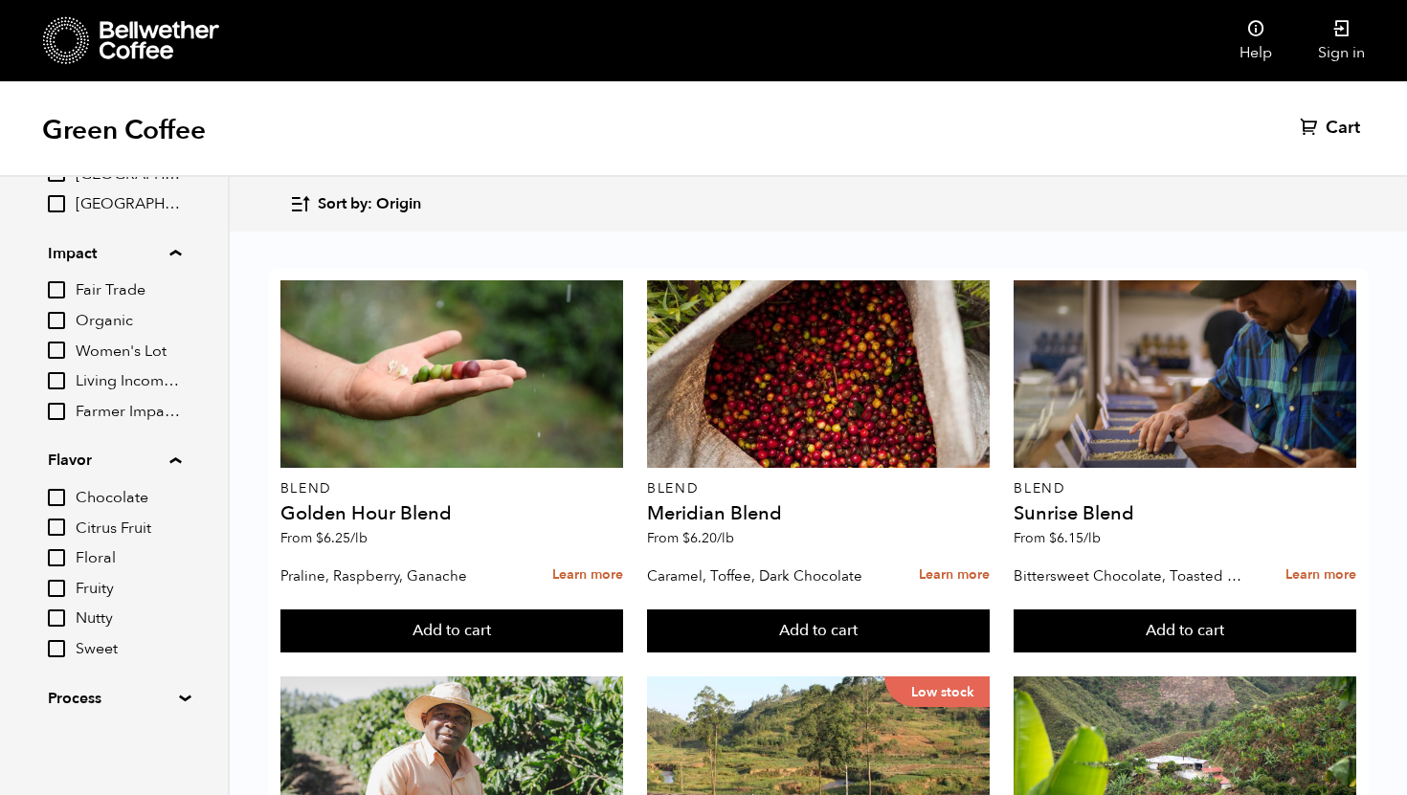
scroll to position [186, 0]
click at [60, 532] on input "Citrus Fruit" at bounding box center [56, 527] width 17 height 17
checkbox input "true"
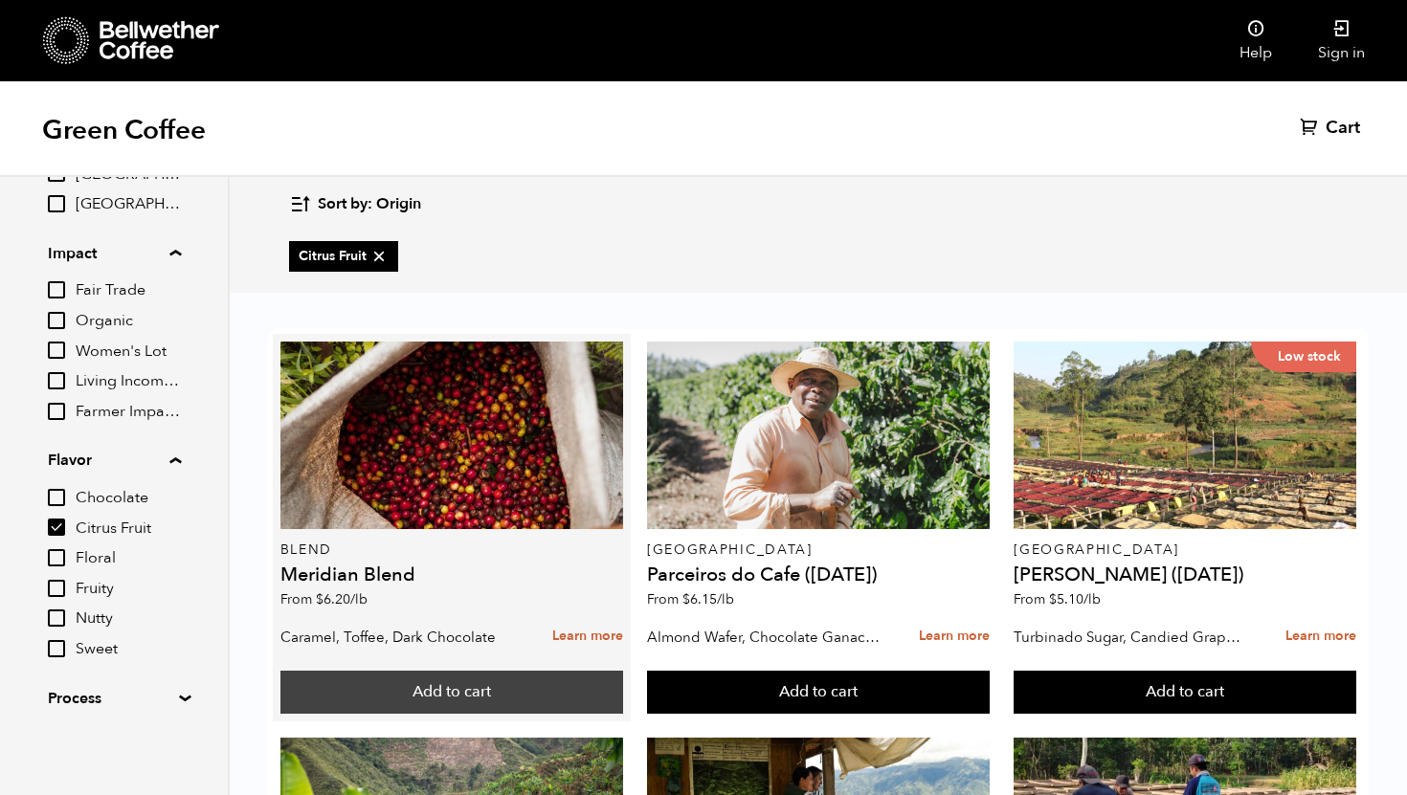
scroll to position [926, 0]
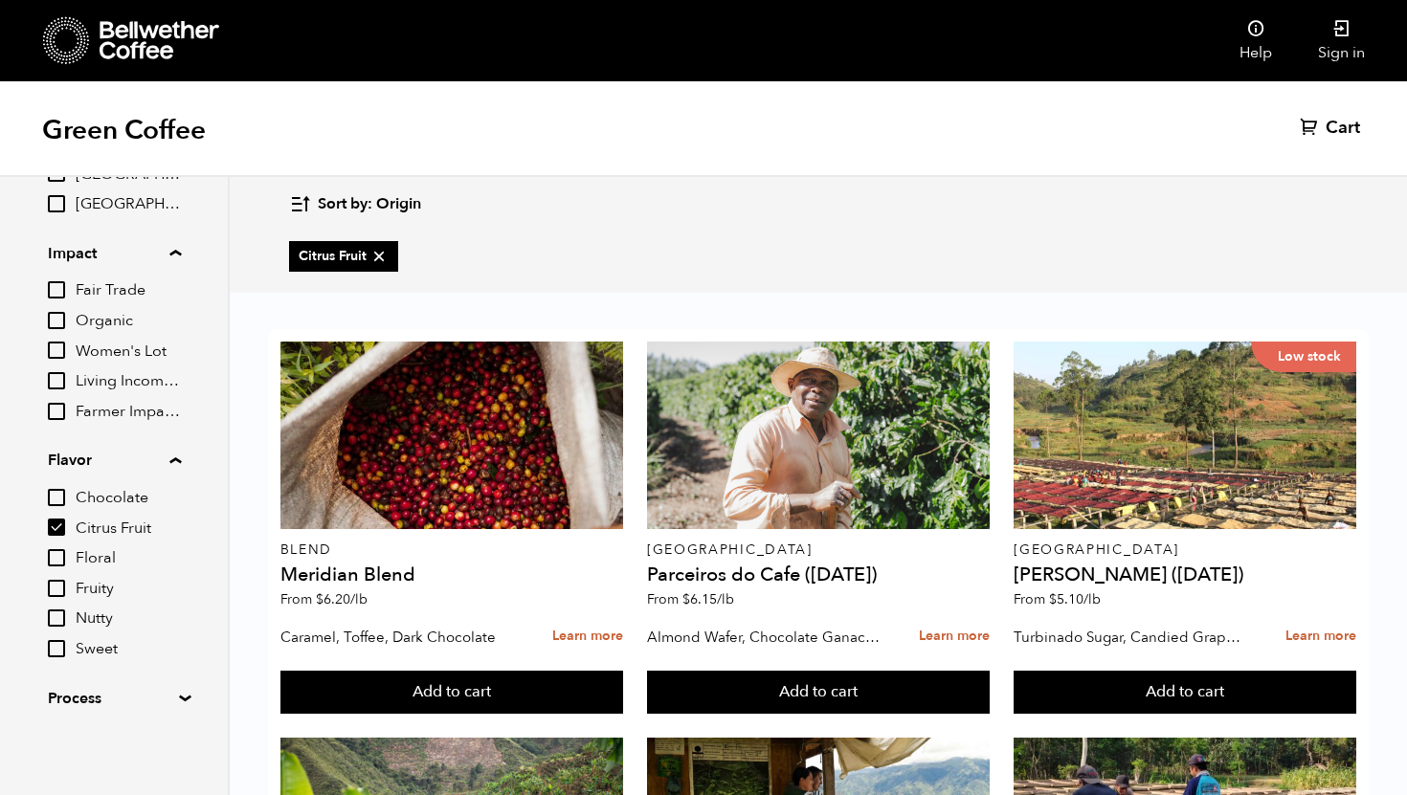
click at [180, 697] on summary "Process" at bounding box center [114, 698] width 132 height 23
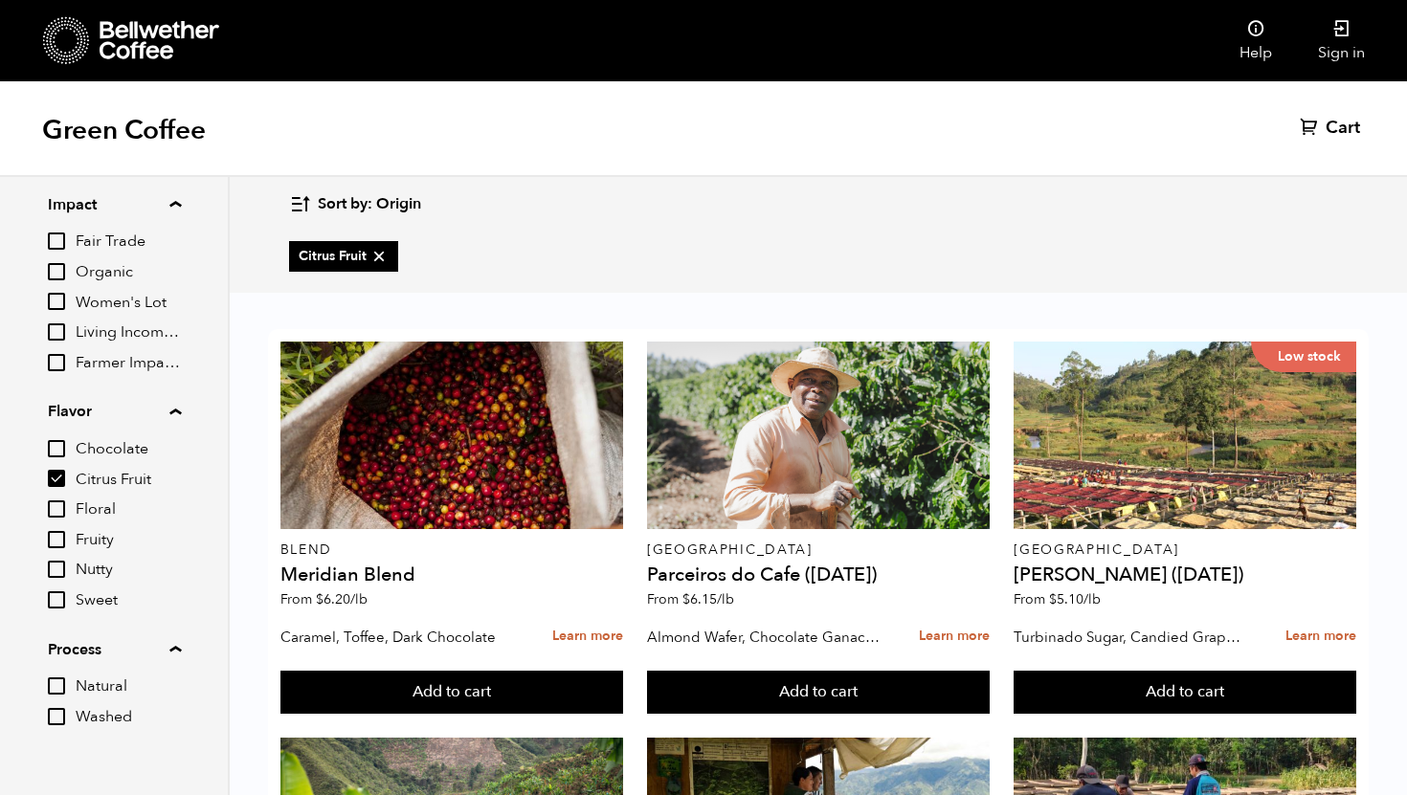
scroll to position [699, 0]
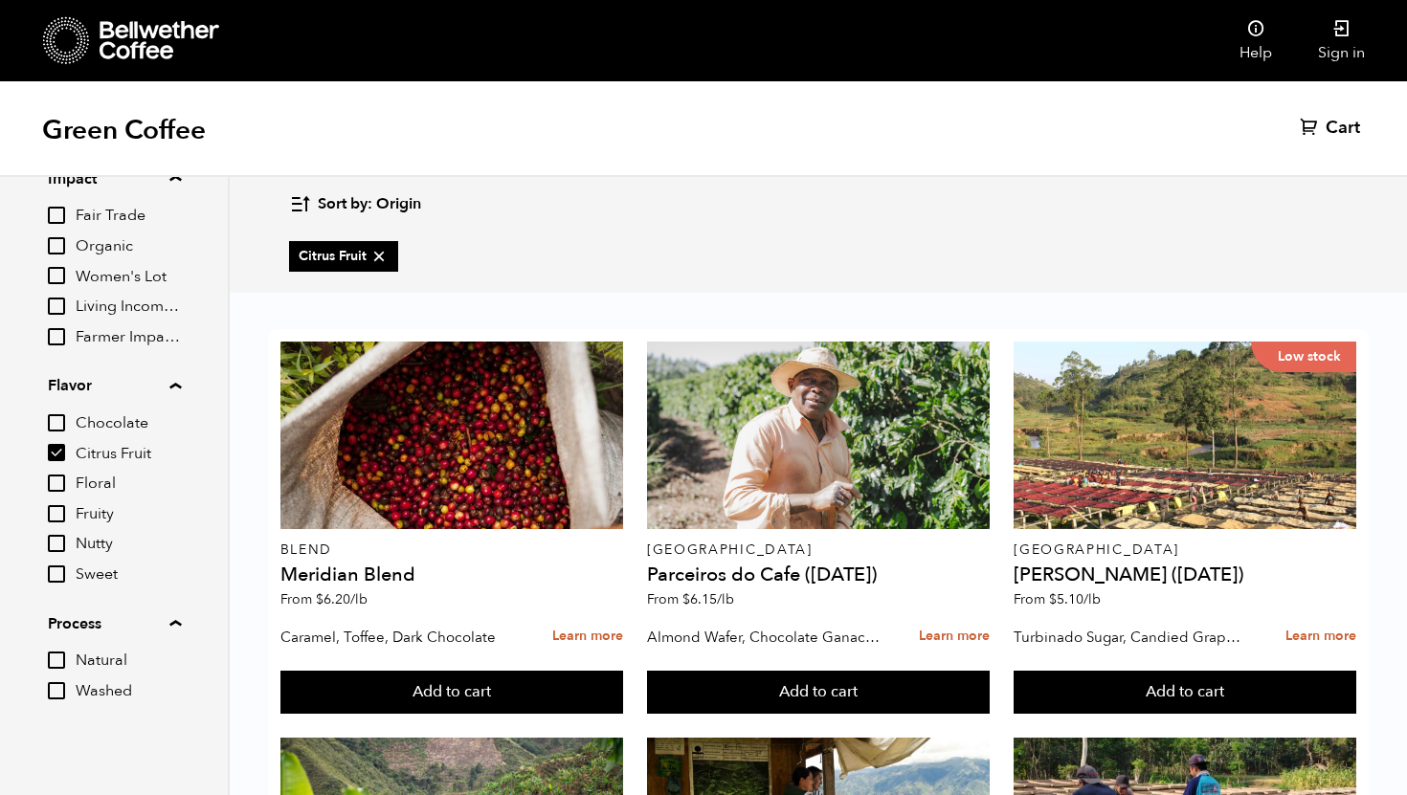
click at [59, 659] on input "Natural" at bounding box center [56, 660] width 17 height 17
checkbox input "true"
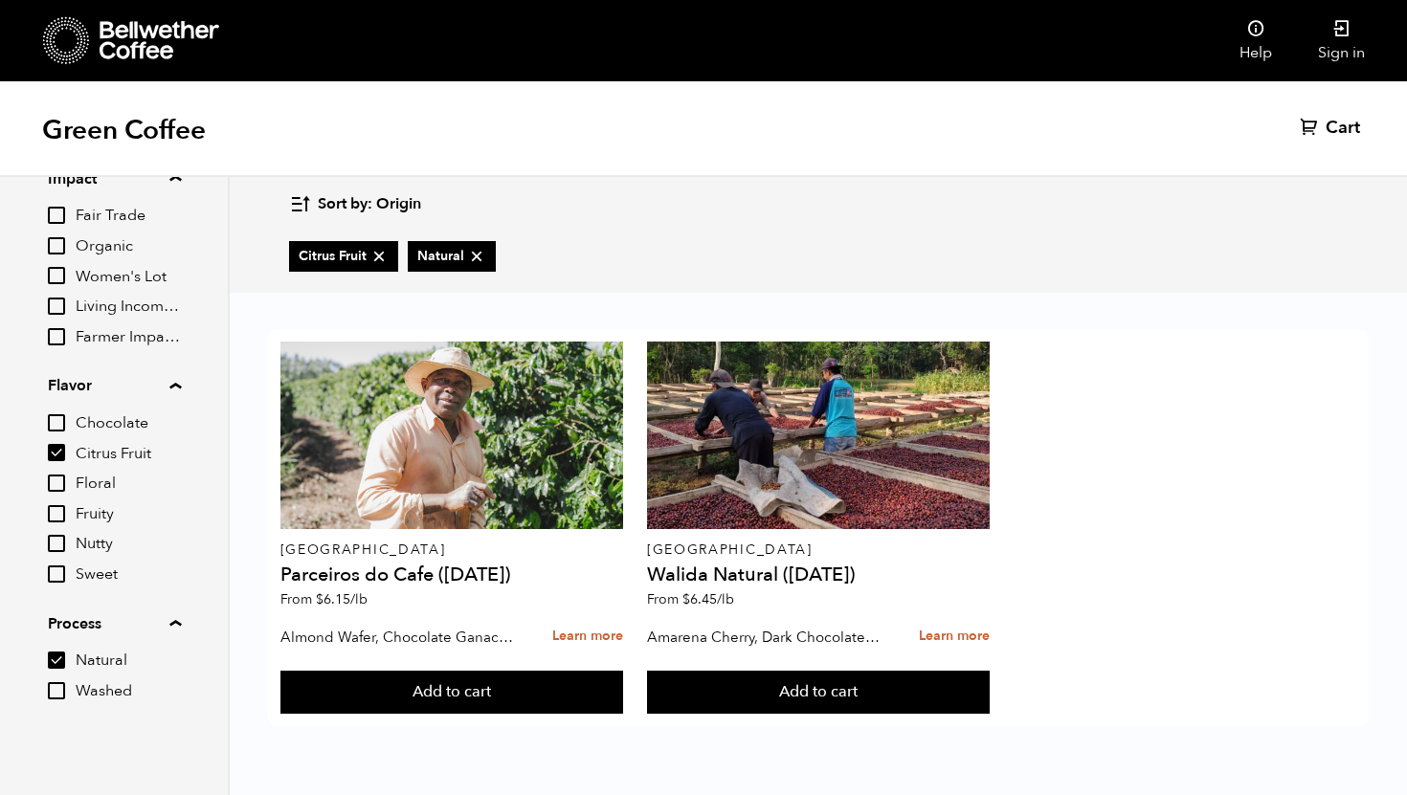
scroll to position [0, 0]
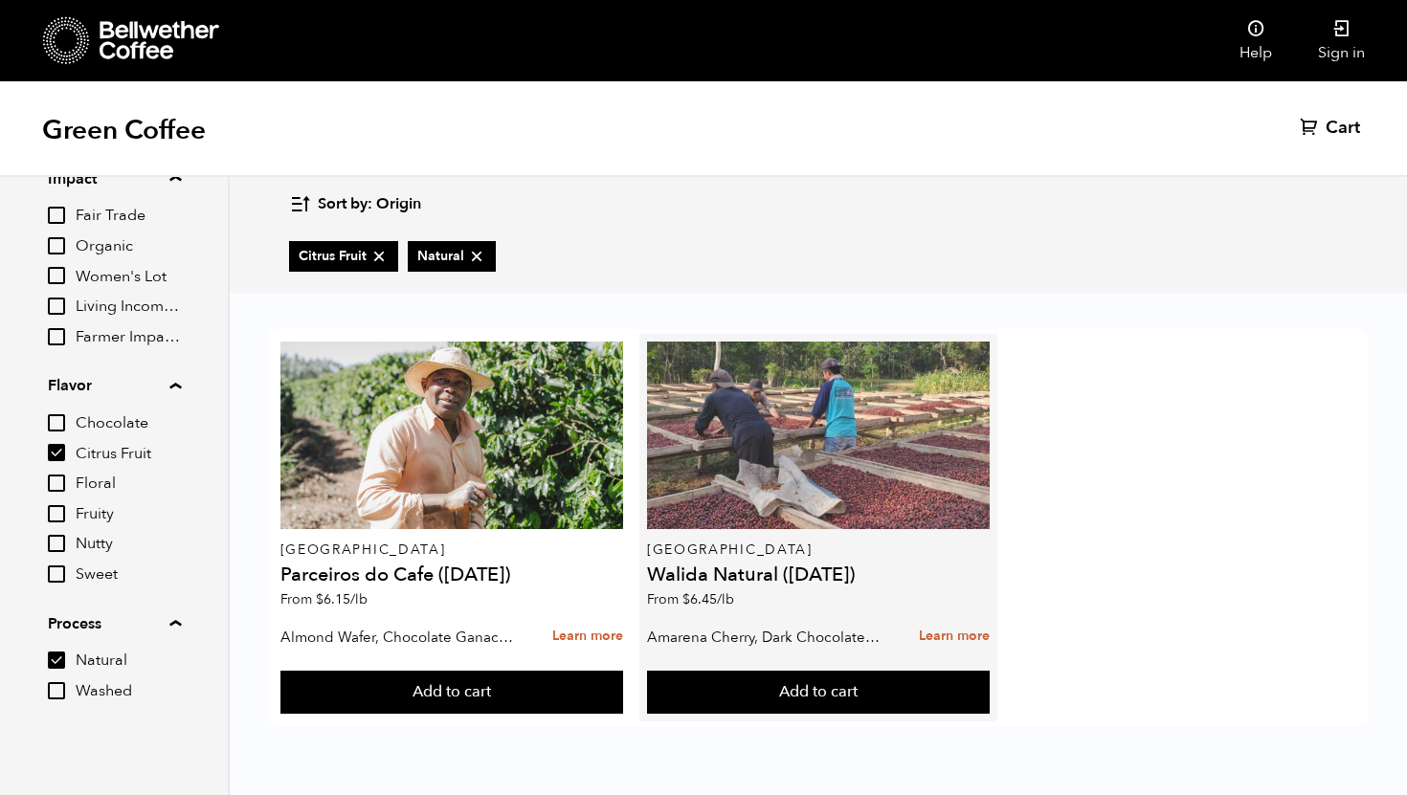
click at [693, 404] on div at bounding box center [818, 436] width 343 height 188
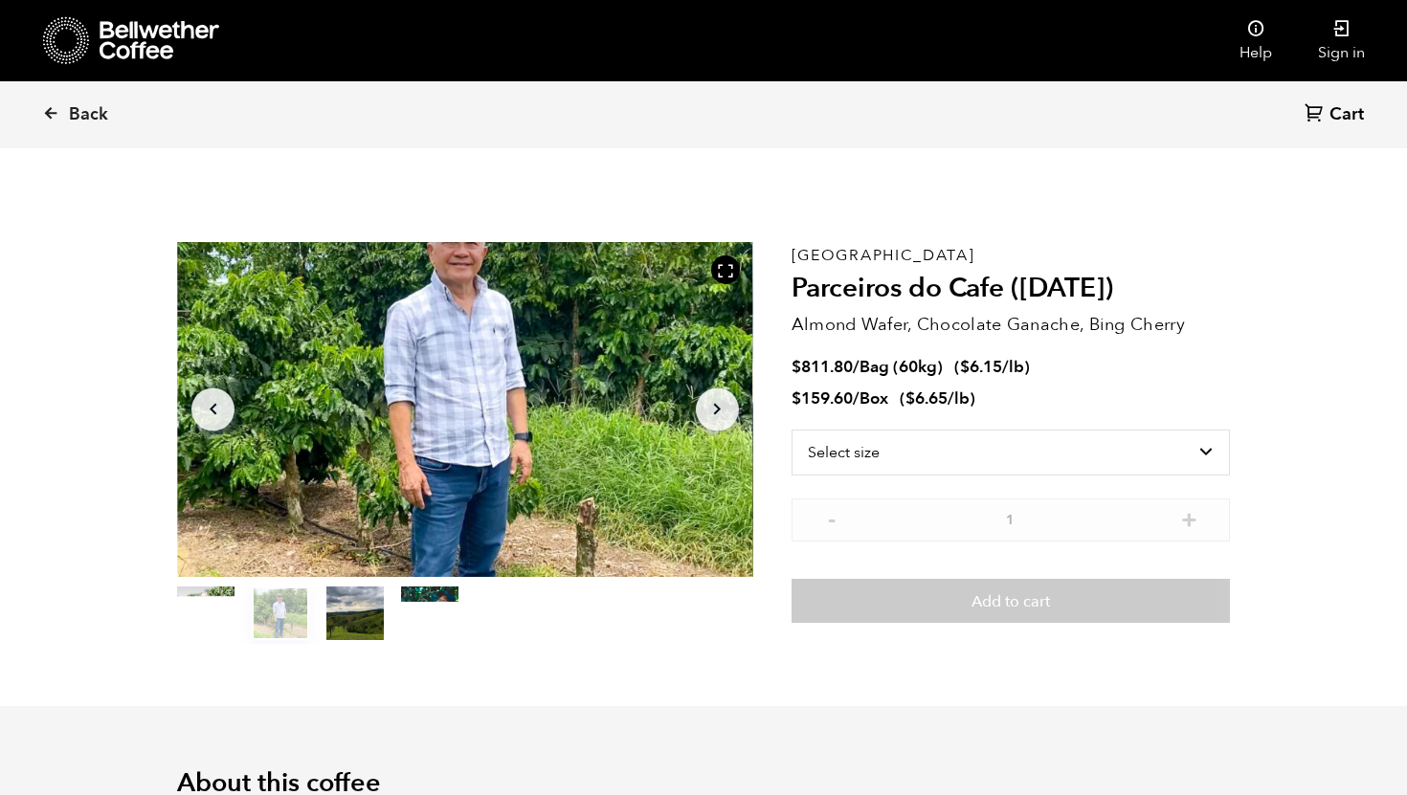
scroll to position [833, 1019]
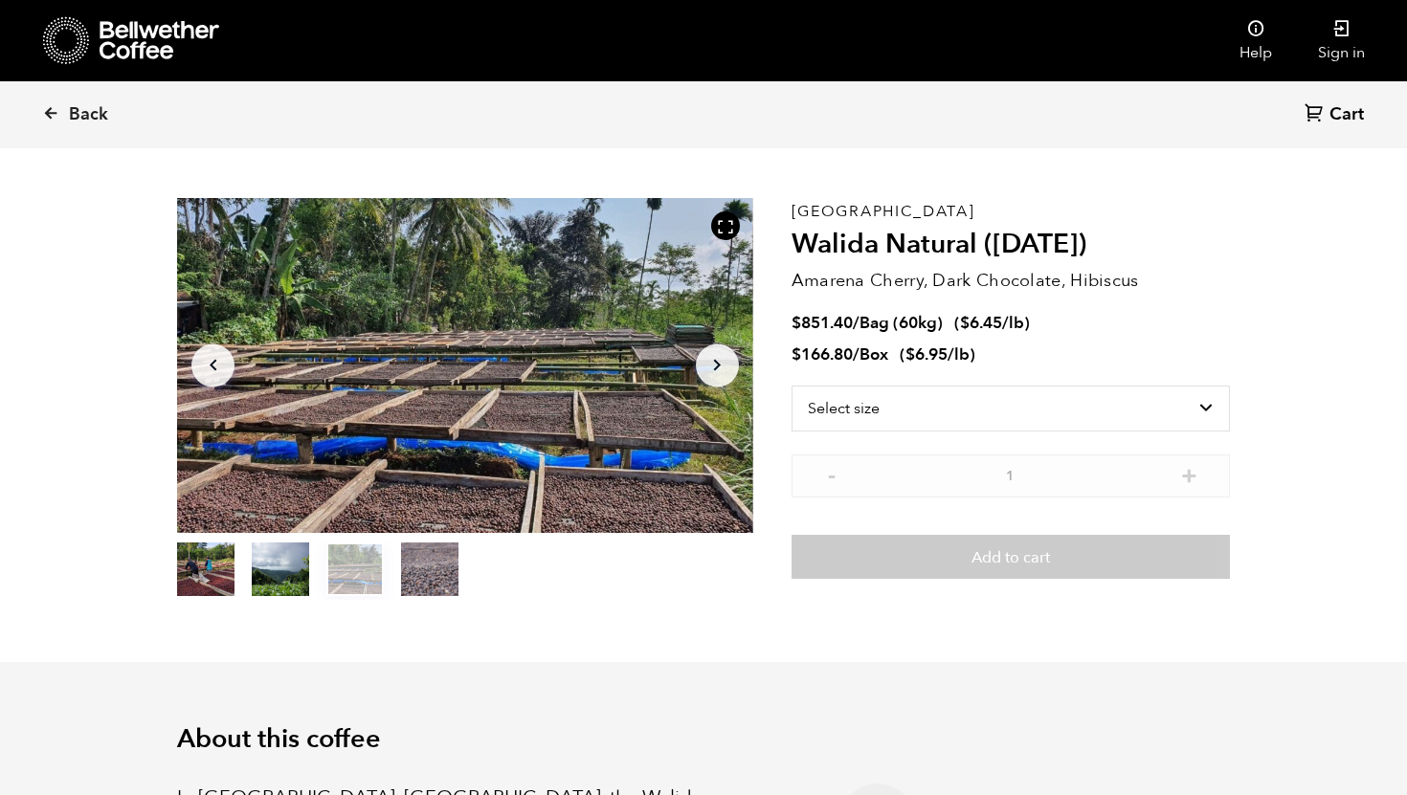
scroll to position [48, 0]
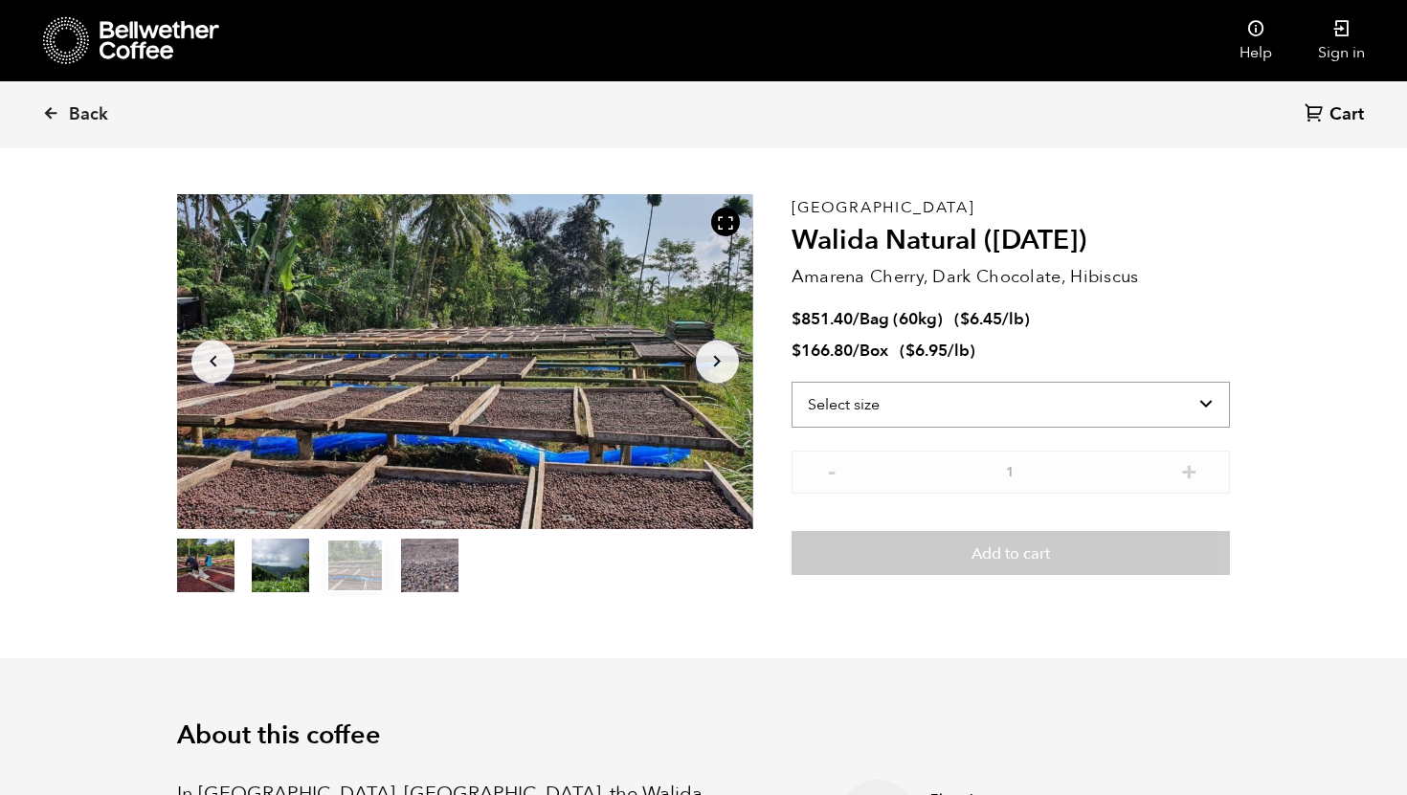
click at [968, 405] on select "Select size Bag (60kg) (132 lbs) Box (24 lbs)" at bounding box center [1010, 405] width 438 height 46
select select "bag-3"
click at [791, 382] on select "Select size Bag (60kg) (132 lbs) Box (24 lbs)" at bounding box center [1010, 405] width 438 height 46
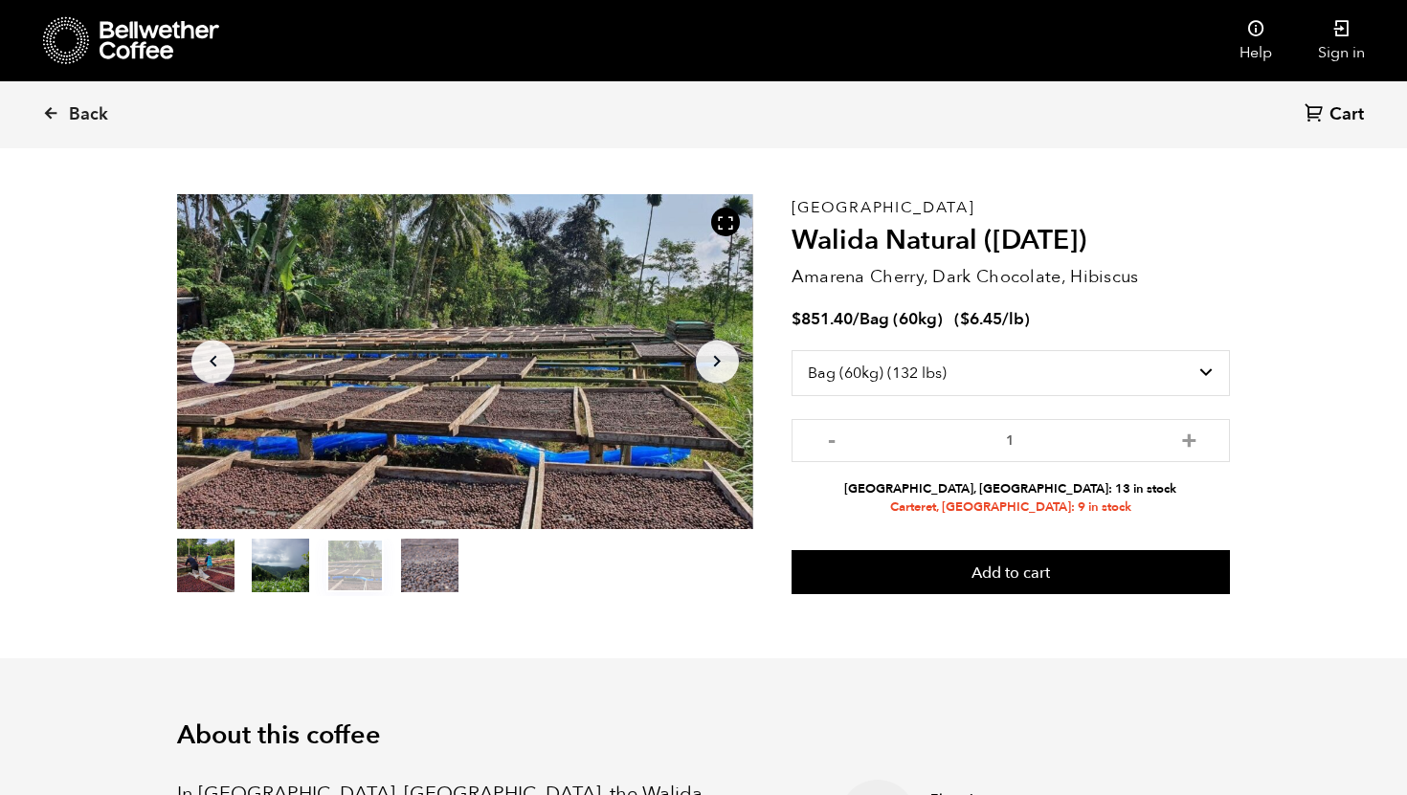
click at [934, 462] on div "- 1 + Alameda, CA: 13 in stock Carteret, NJ: 9 in stock" at bounding box center [1010, 468] width 438 height 98
click at [937, 451] on input "1" at bounding box center [1010, 440] width 438 height 43
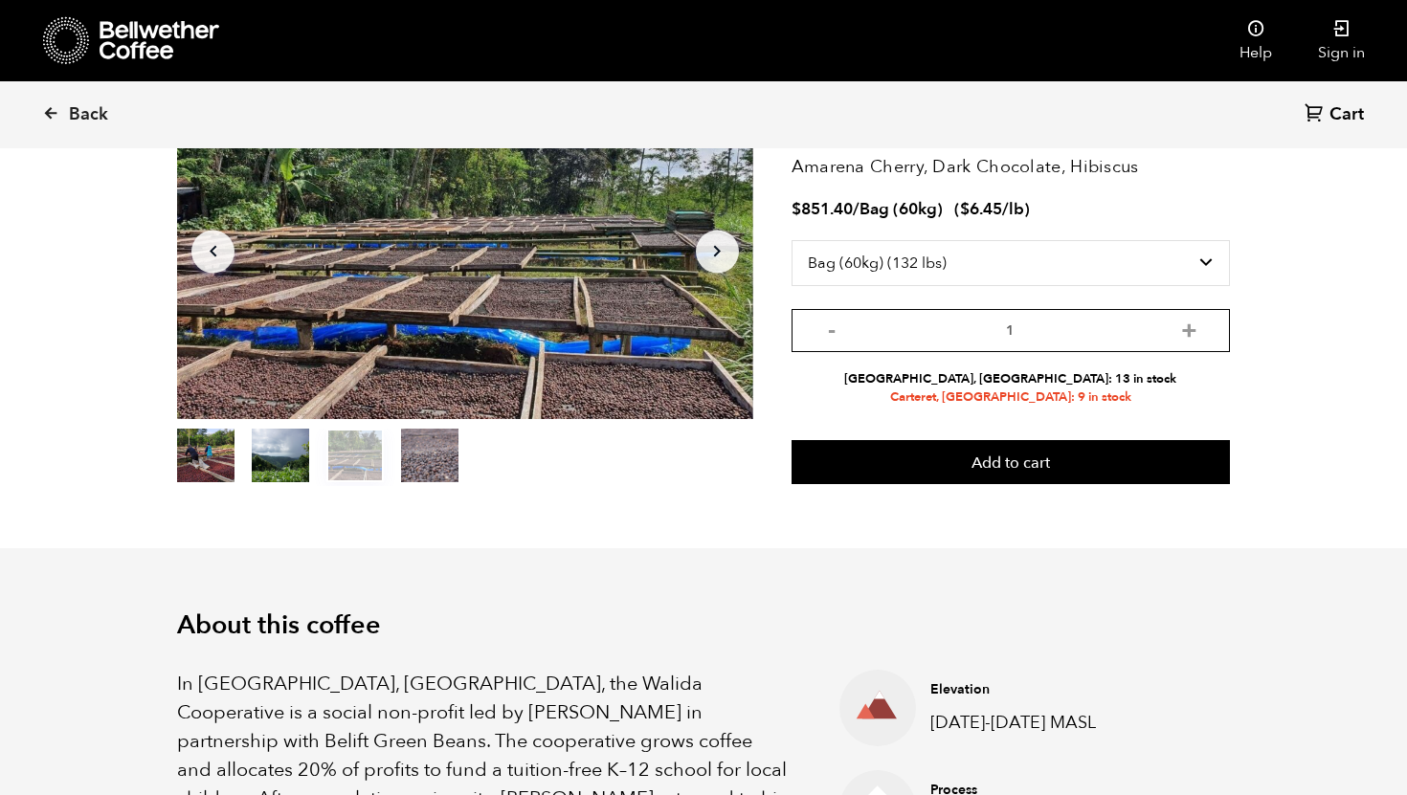
scroll to position [0, 0]
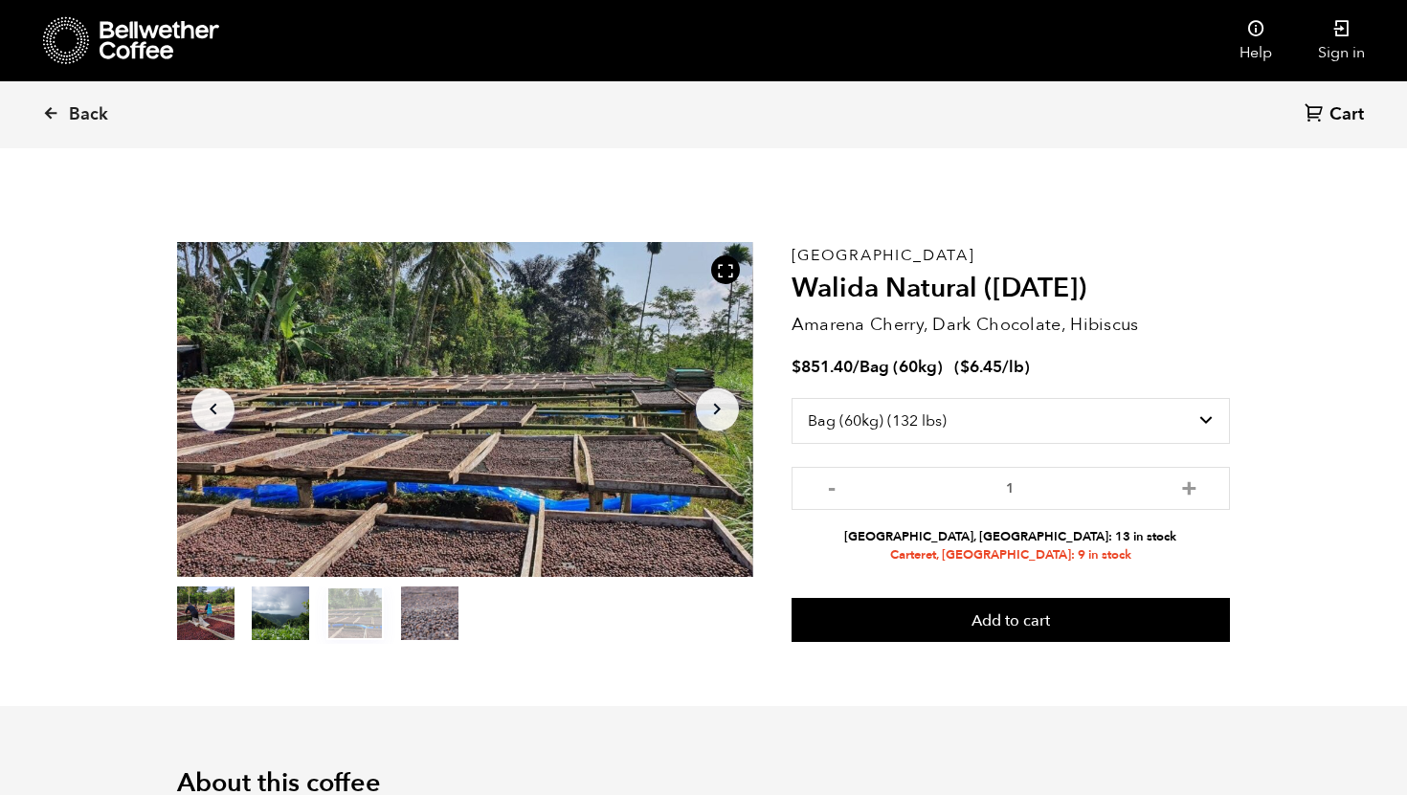
click at [91, 45] on div at bounding box center [131, 40] width 176 height 49
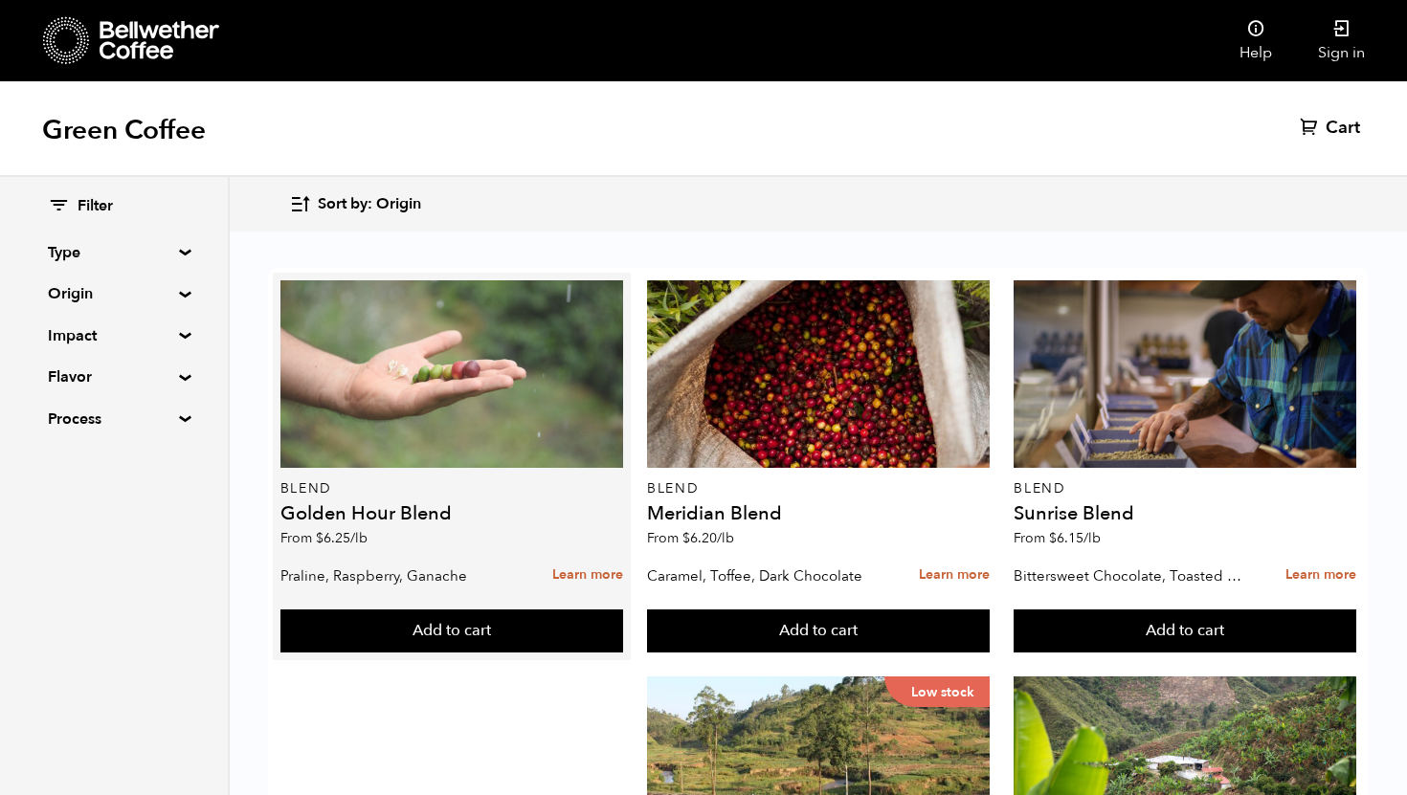
scroll to position [2298, 0]
